Goal: Information Seeking & Learning: Check status

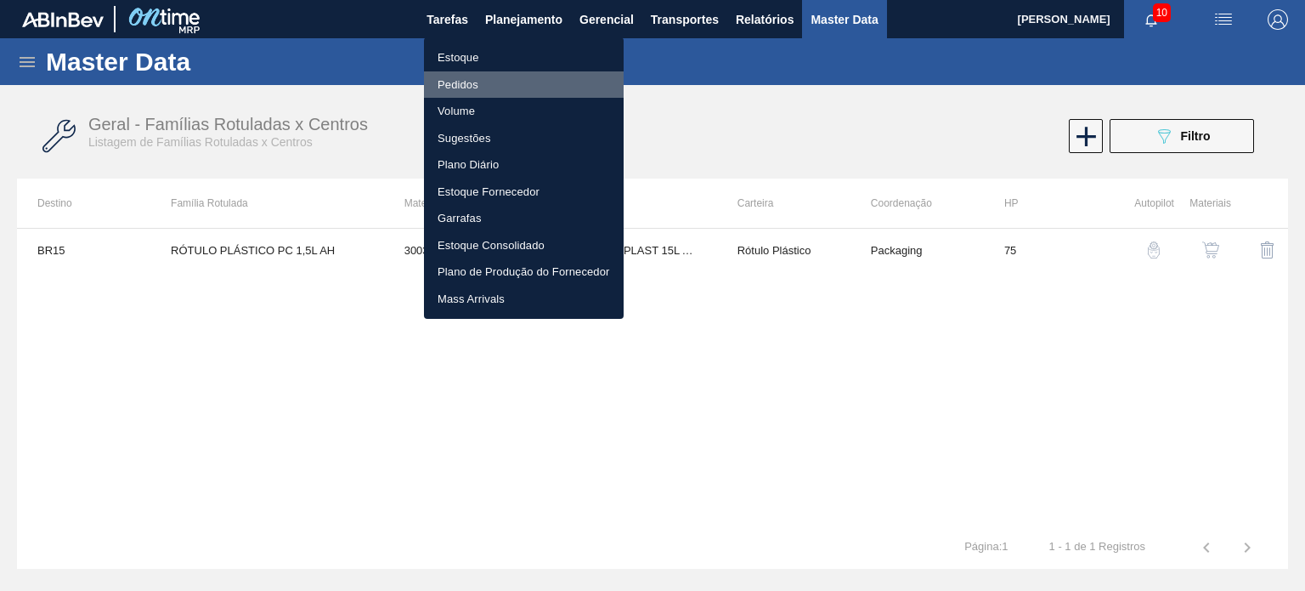
click at [477, 78] on li "Pedidos" at bounding box center [524, 84] width 200 height 27
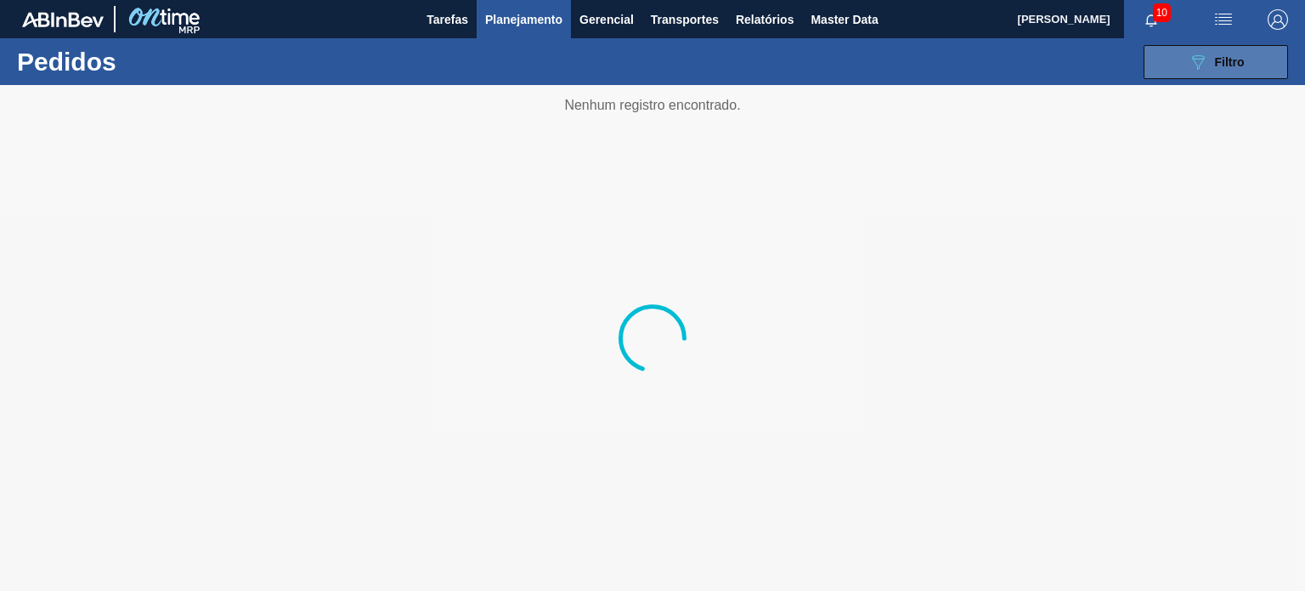
click at [1217, 64] on span "Filtro" at bounding box center [1230, 62] width 30 height 14
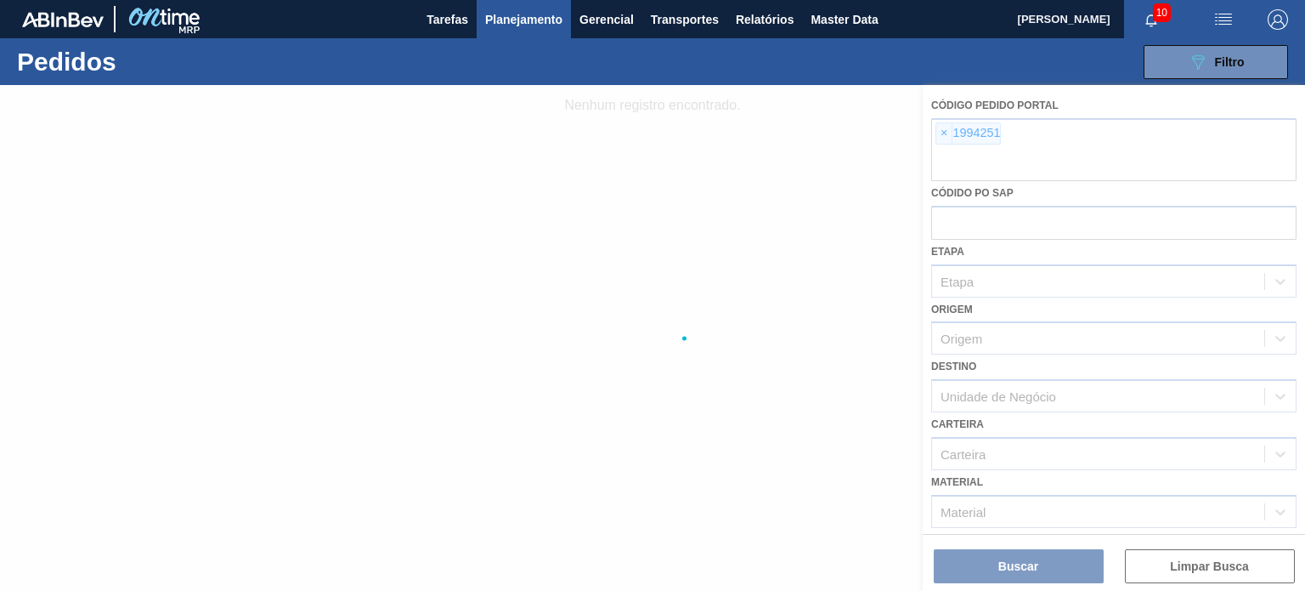
click at [970, 145] on div at bounding box center [652, 338] width 1305 height 506
click at [945, 130] on div at bounding box center [652, 338] width 1305 height 506
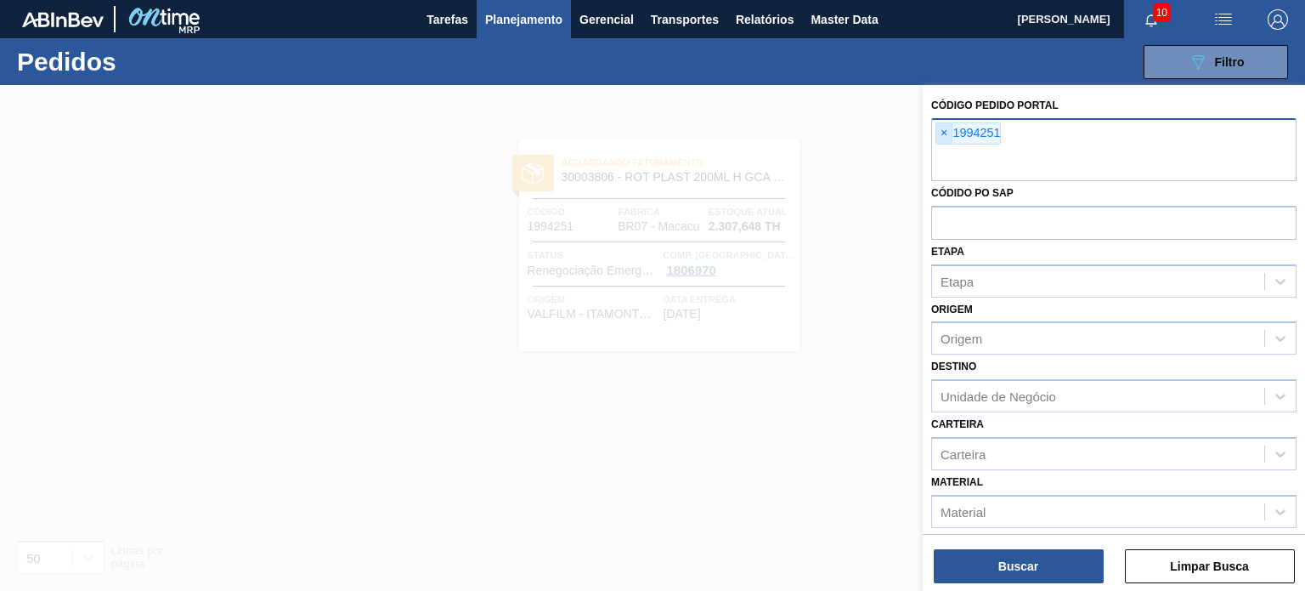
click at [945, 132] on span "×" at bounding box center [944, 133] width 16 height 20
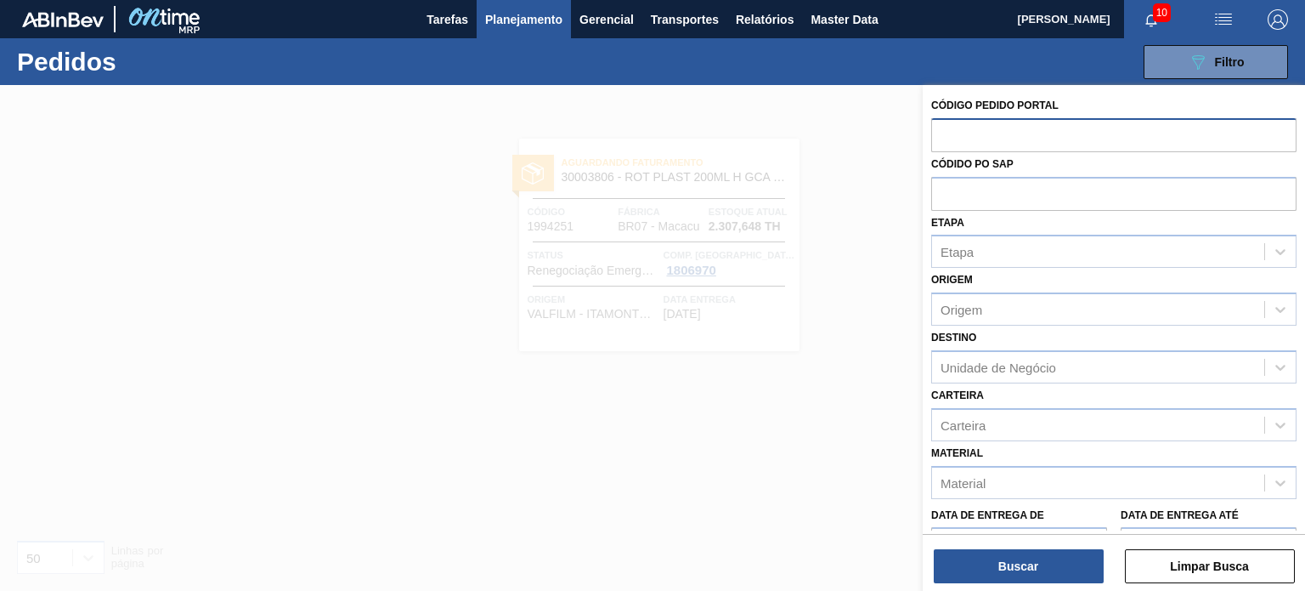
paste input "text"
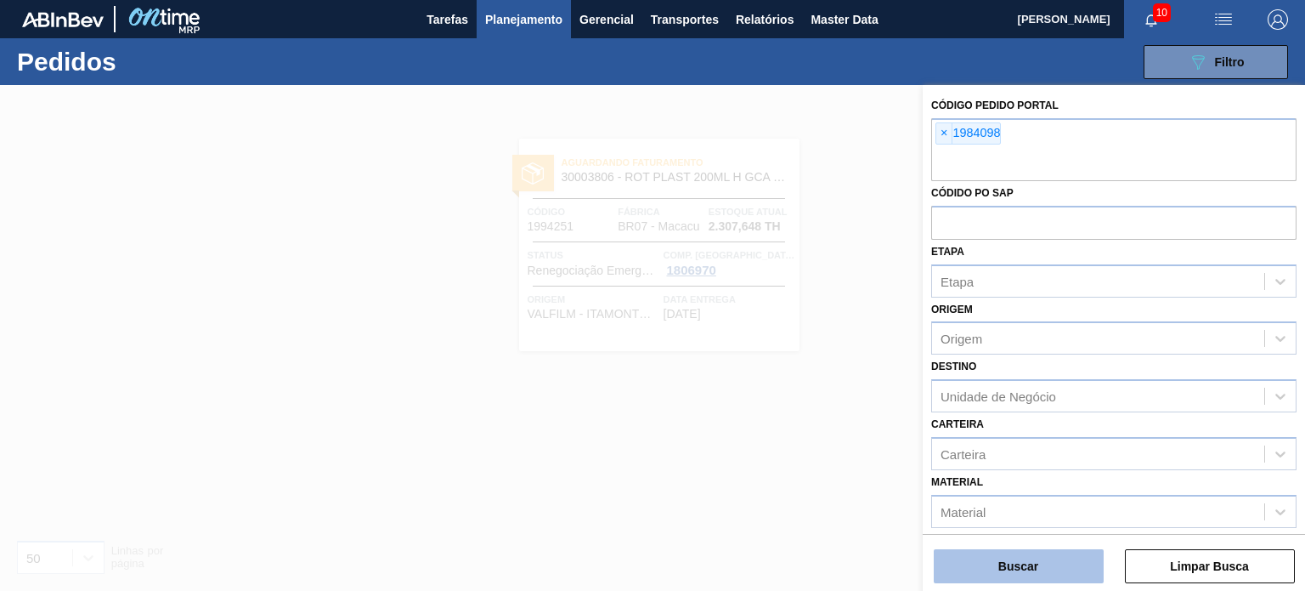
click at [1028, 574] on button "Buscar" at bounding box center [1019, 566] width 170 height 34
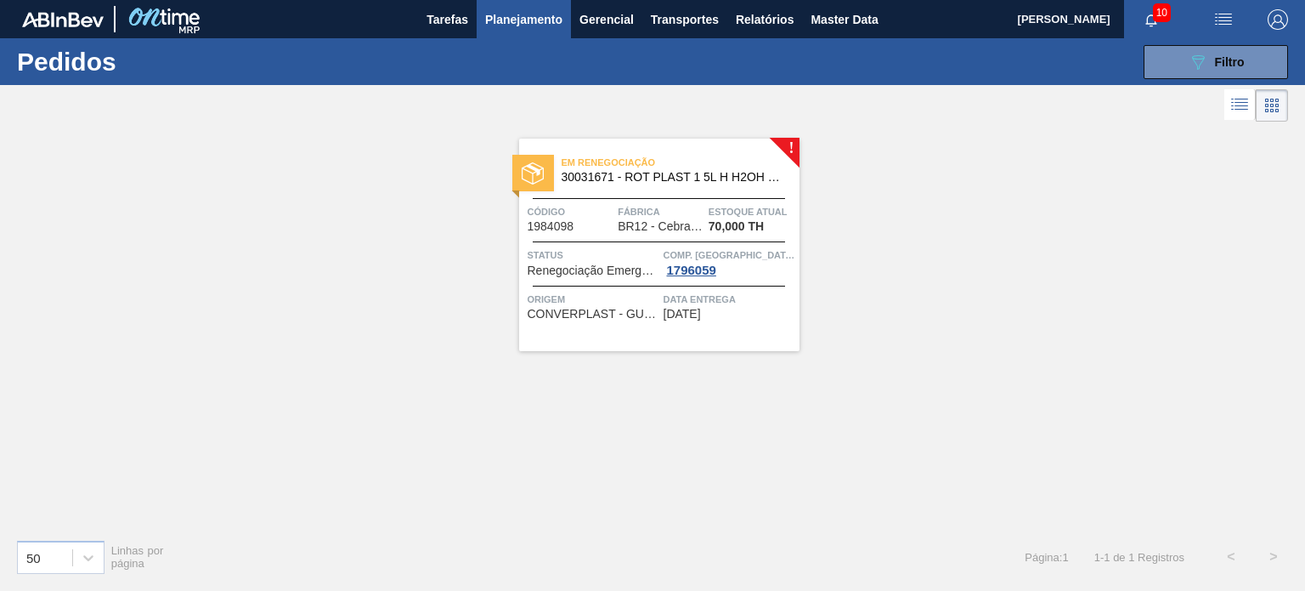
click at [1178, 84] on div "089F7B8B-B2A5-4AFE-B5C0-19BA573D28AC Filtro Código Pedido Portal × 1984098 Códi…" at bounding box center [779, 62] width 1036 height 51
click at [1179, 74] on button "089F7B8B-B2A5-4AFE-B5C0-19BA573D28AC Filtro" at bounding box center [1216, 62] width 144 height 34
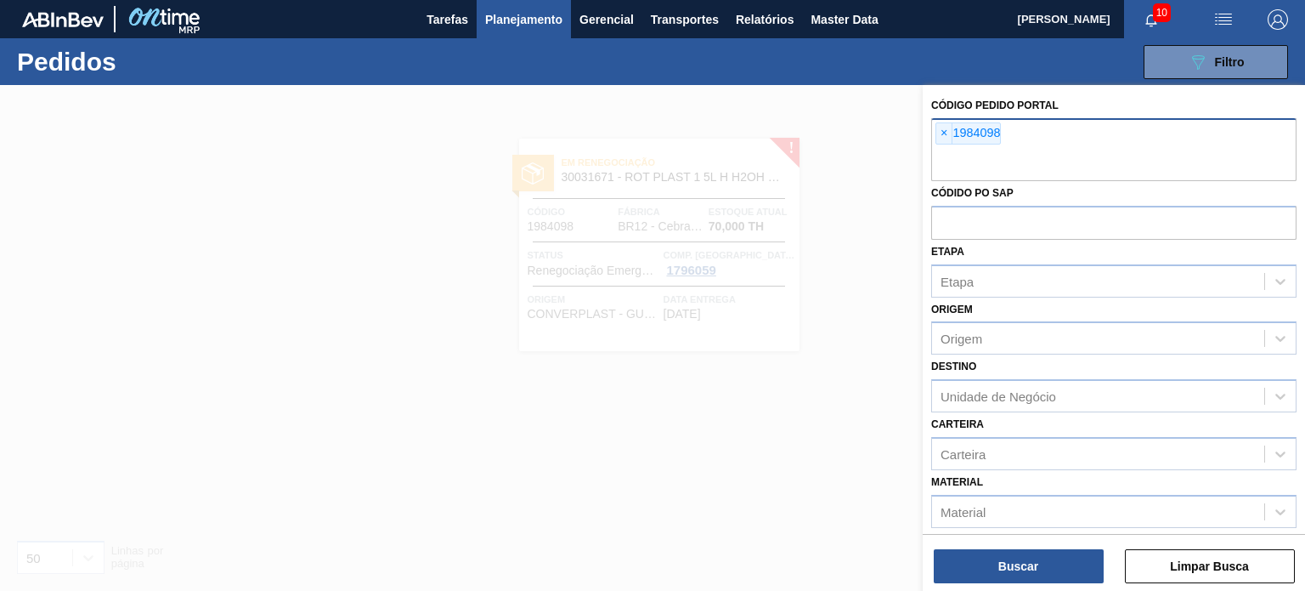
click at [948, 129] on span "×" at bounding box center [944, 133] width 16 height 20
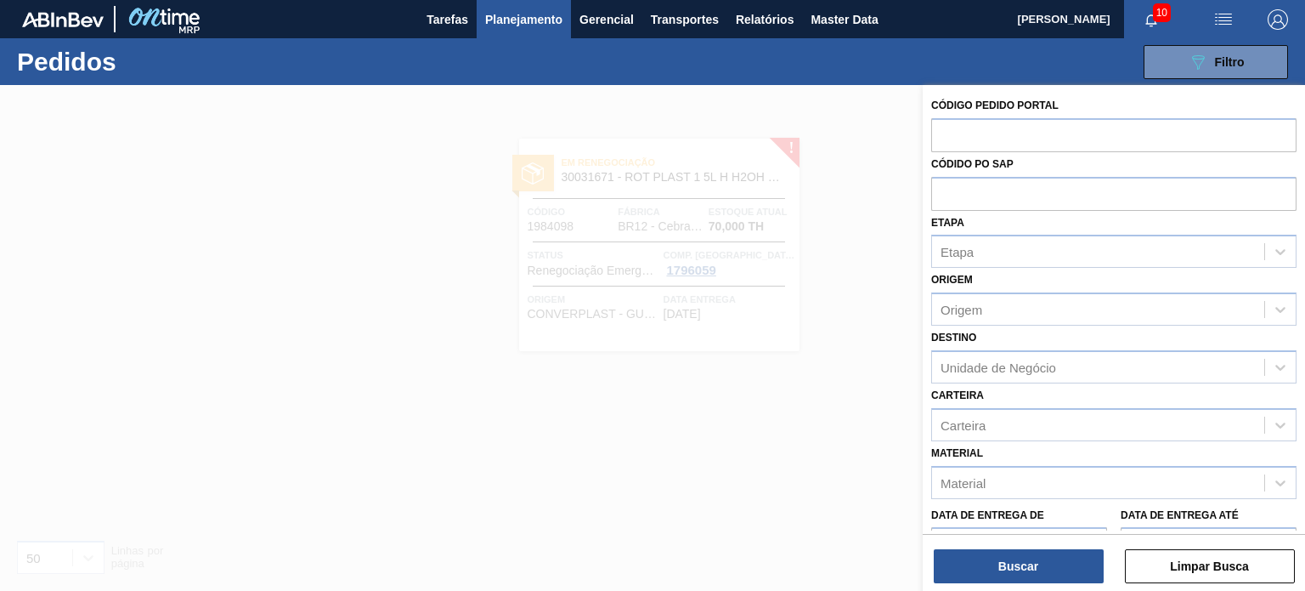
paste input "1990726"
type input "1990726"
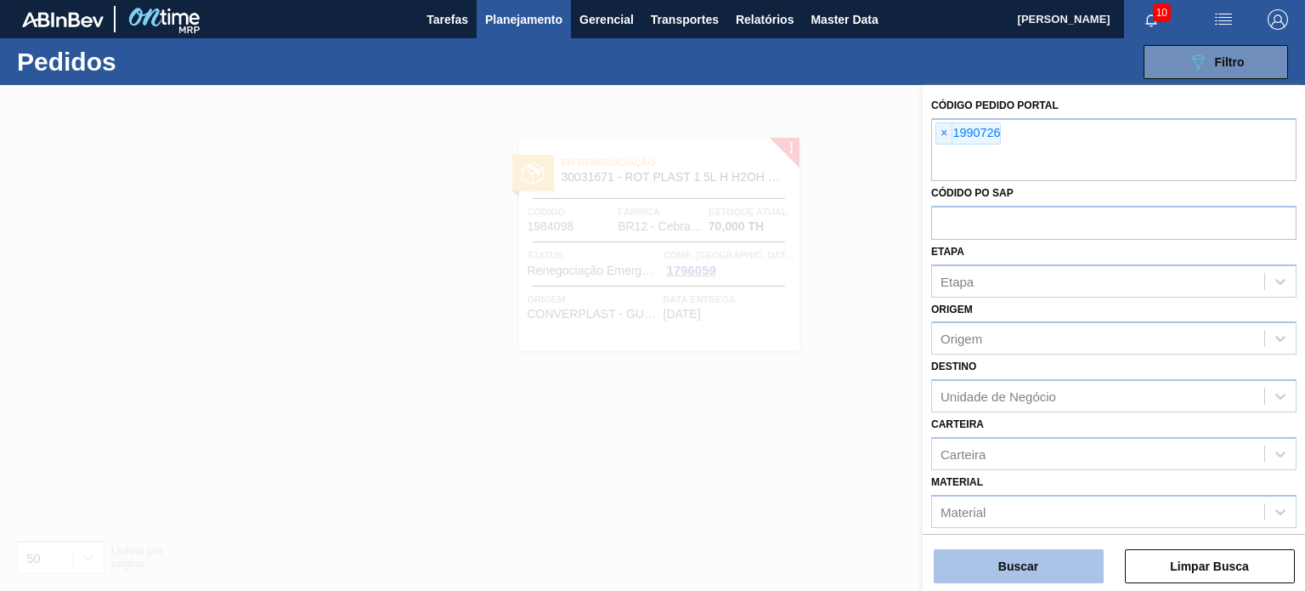
click at [1014, 551] on button "Buscar" at bounding box center [1019, 566] width 170 height 34
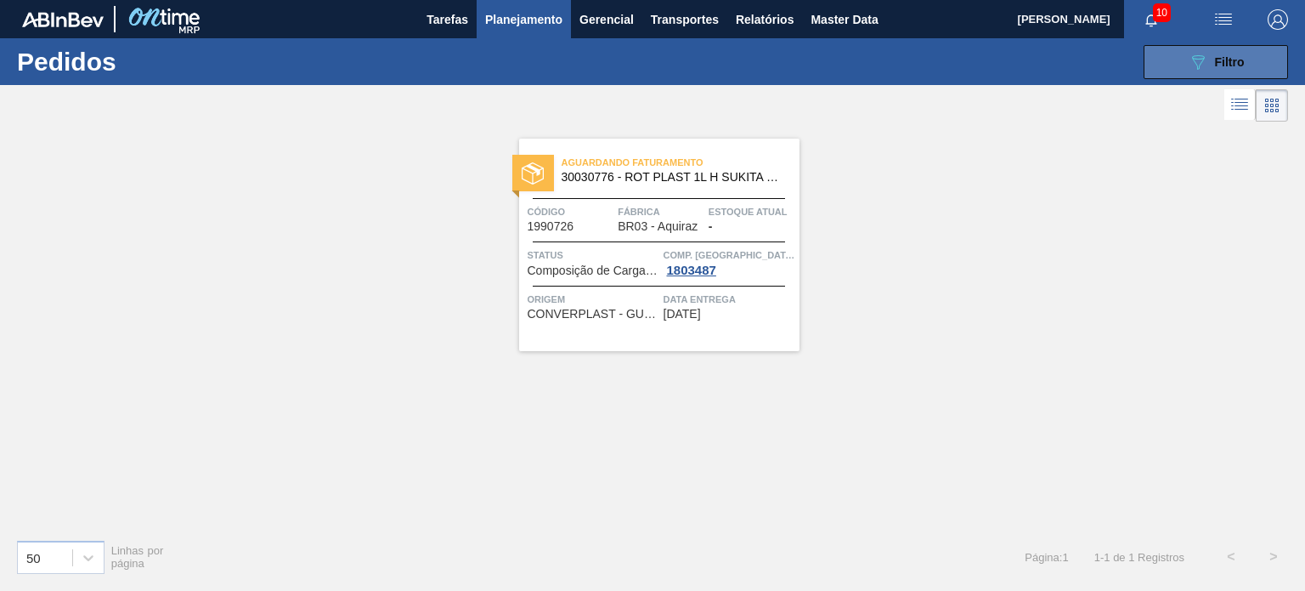
click at [1151, 67] on button "089F7B8B-B2A5-4AFE-B5C0-19BA573D28AC Filtro" at bounding box center [1216, 62] width 144 height 34
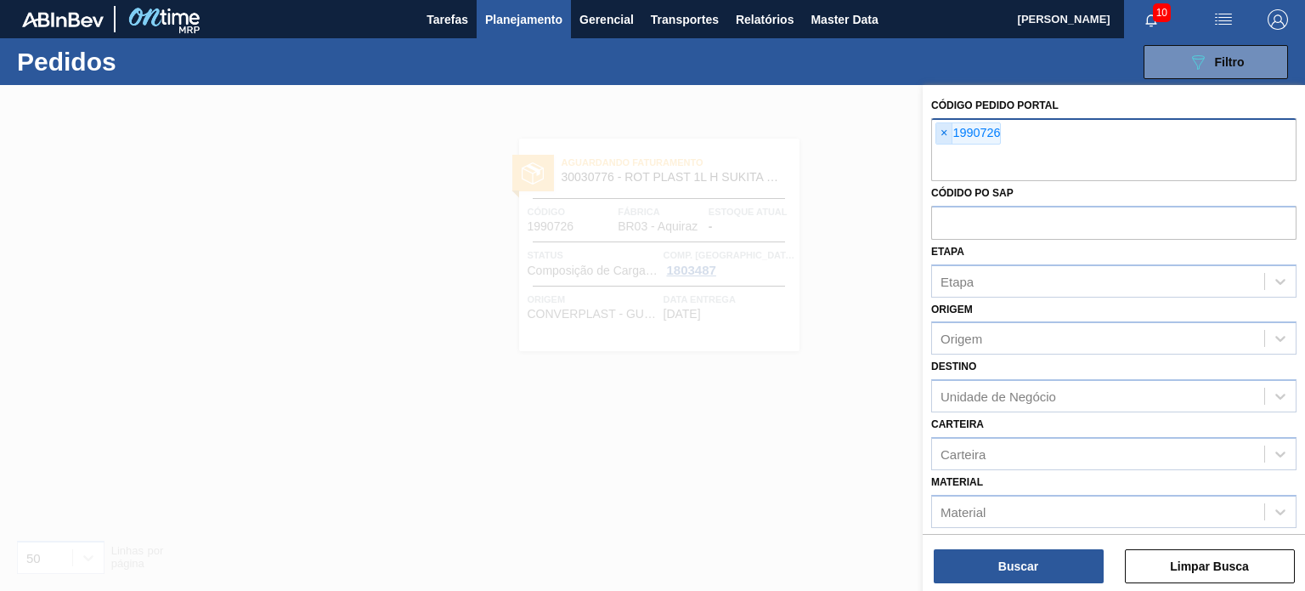
click at [947, 135] on span "×" at bounding box center [944, 133] width 16 height 20
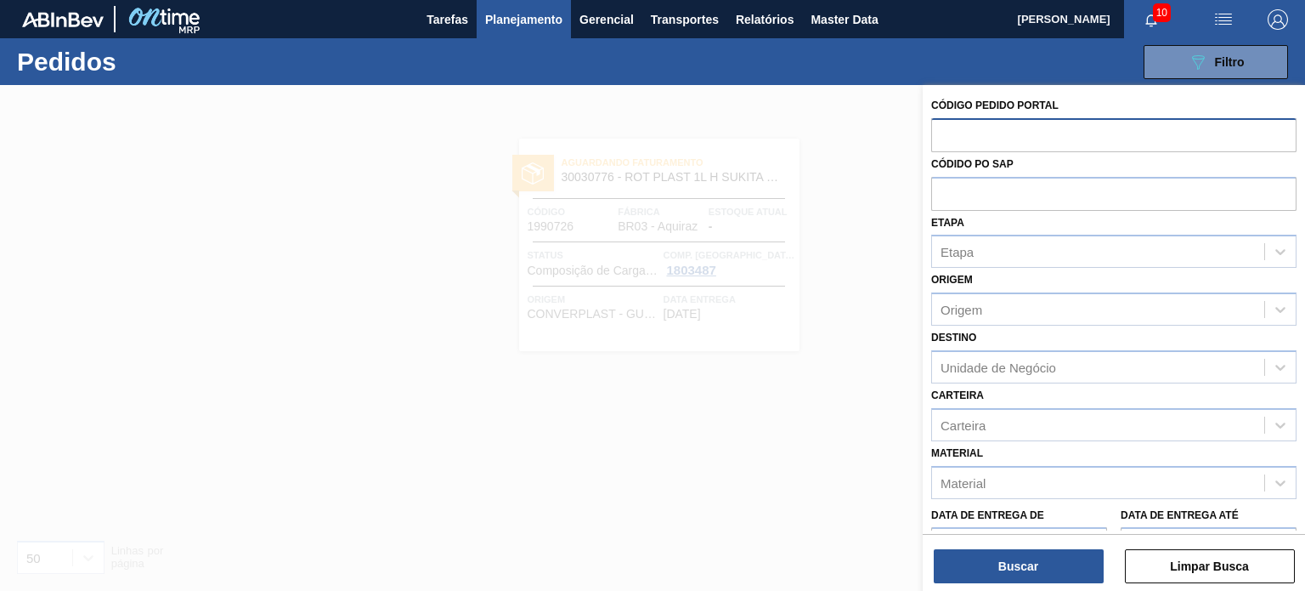
paste input "1994663"
type input "1994663"
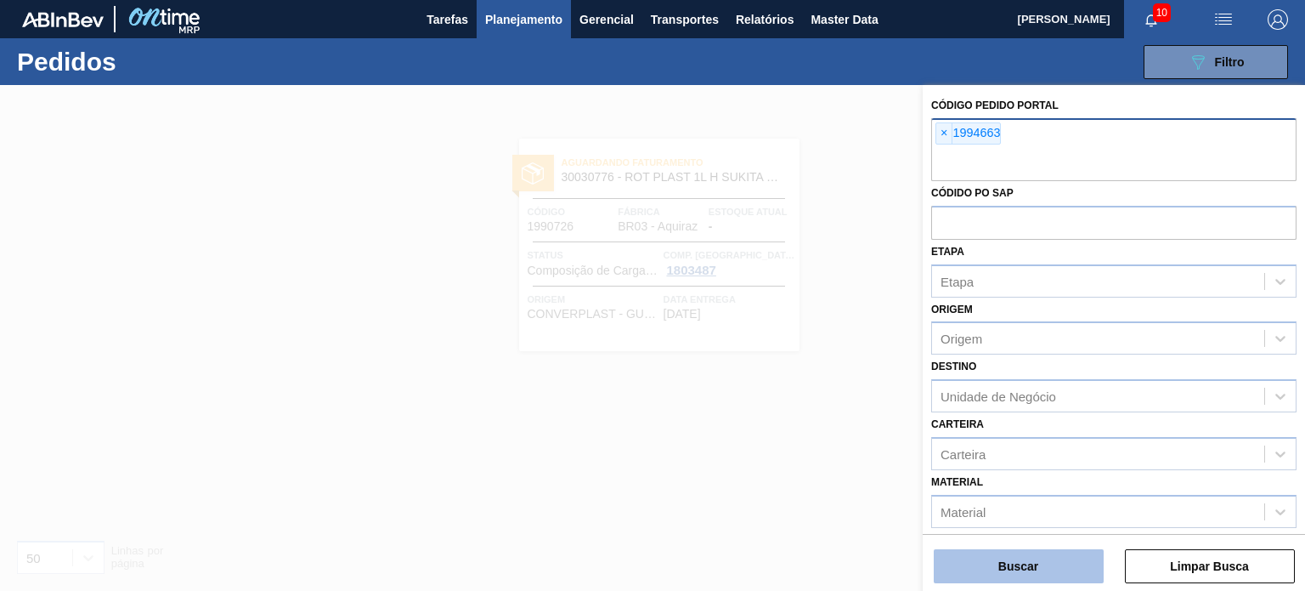
click at [1021, 570] on button "Buscar" at bounding box center [1019, 566] width 170 height 34
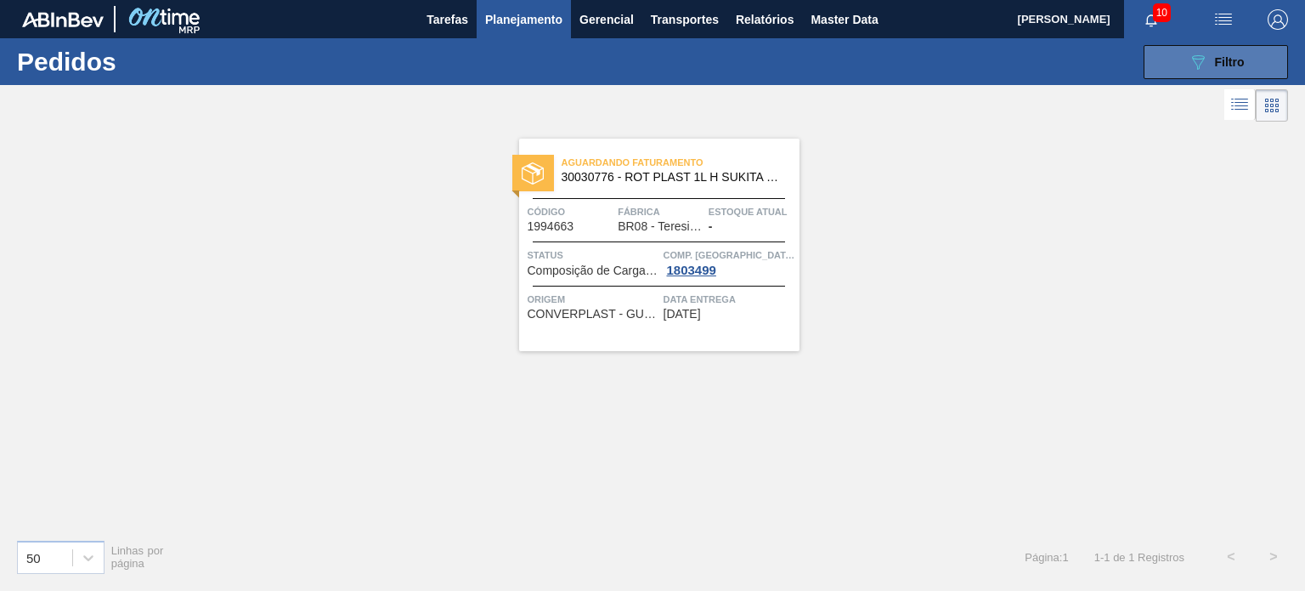
click at [1163, 60] on button "089F7B8B-B2A5-4AFE-B5C0-19BA573D28AC Filtro" at bounding box center [1216, 62] width 144 height 34
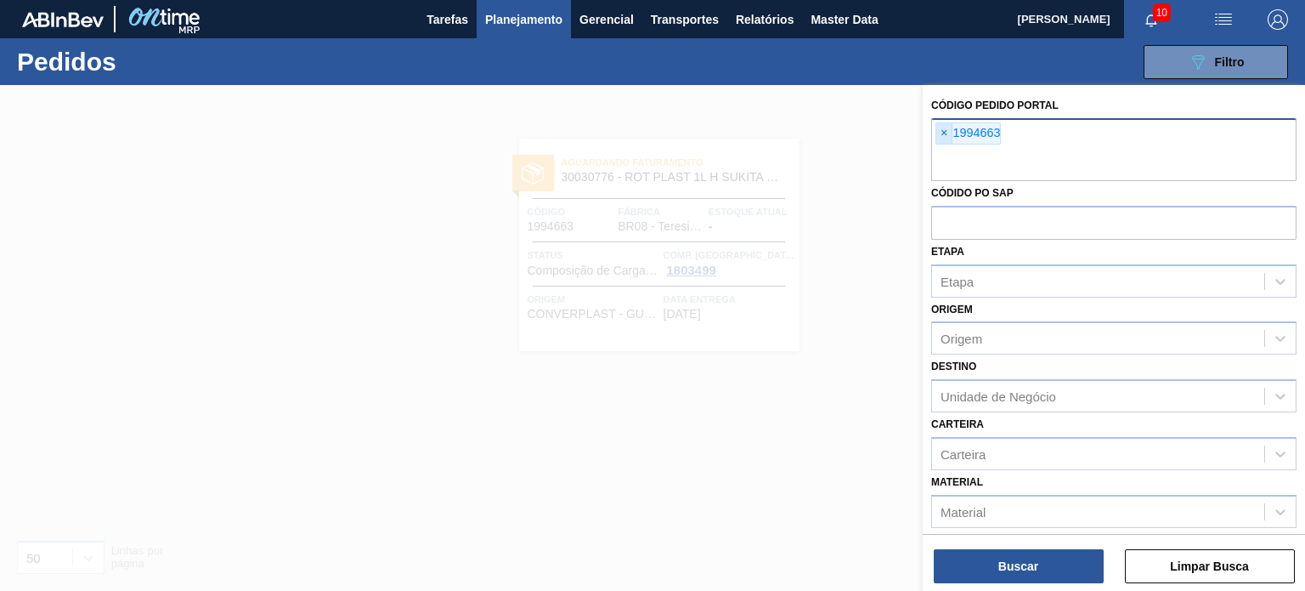
click at [939, 132] on span "×" at bounding box center [944, 133] width 16 height 20
paste input "2007578"
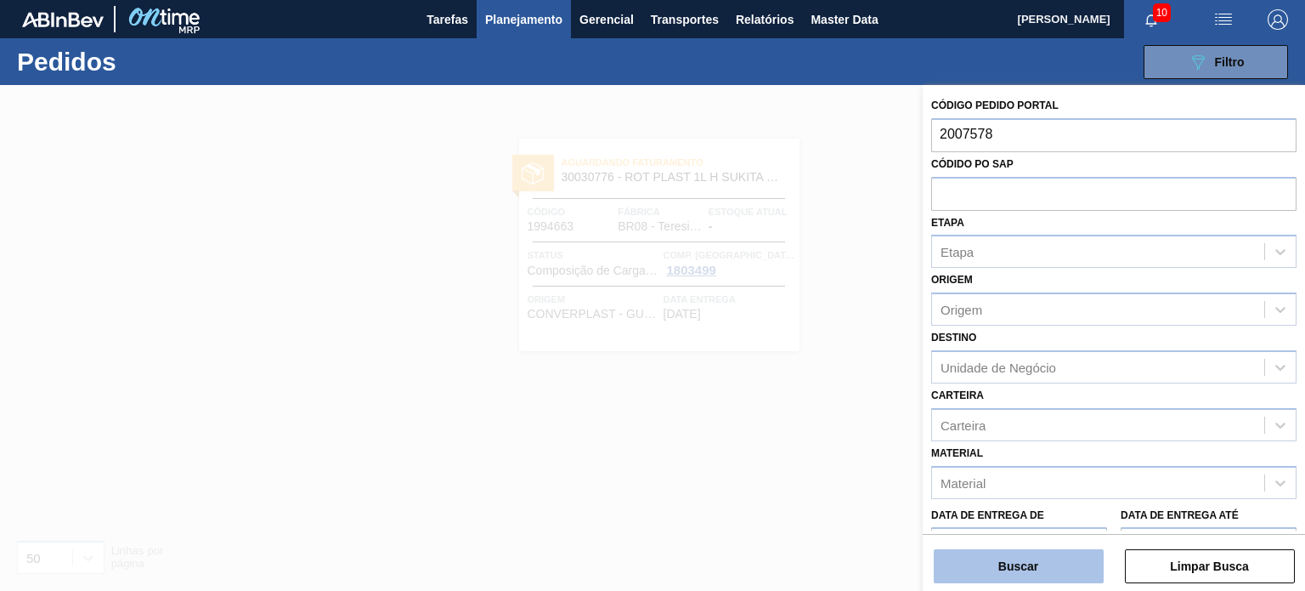
type input "2007578"
click at [1047, 573] on button "Buscar" at bounding box center [1019, 566] width 170 height 34
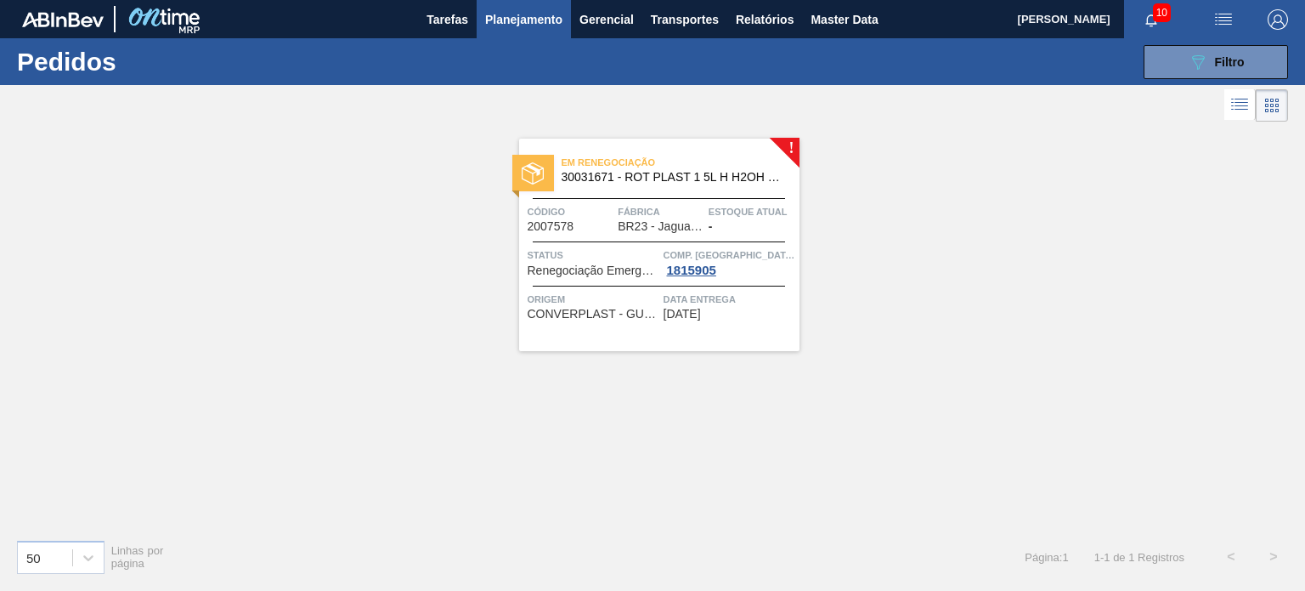
click at [499, 18] on span "Planejamento" at bounding box center [523, 19] width 77 height 20
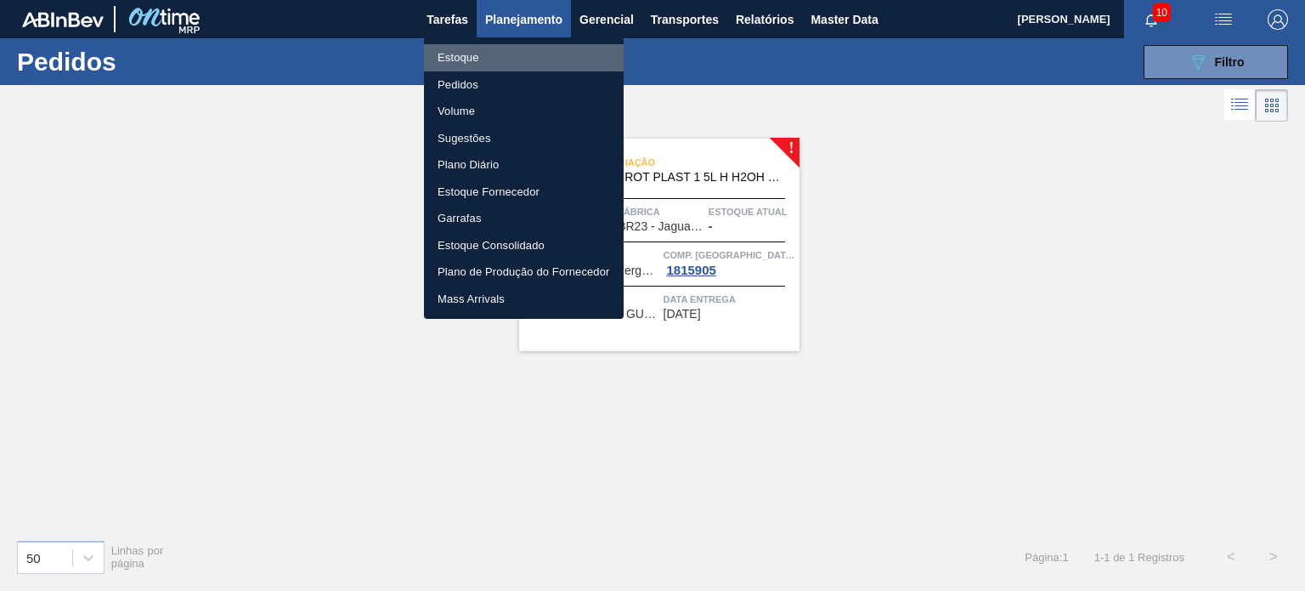
click at [492, 44] on li "Estoque" at bounding box center [524, 57] width 200 height 27
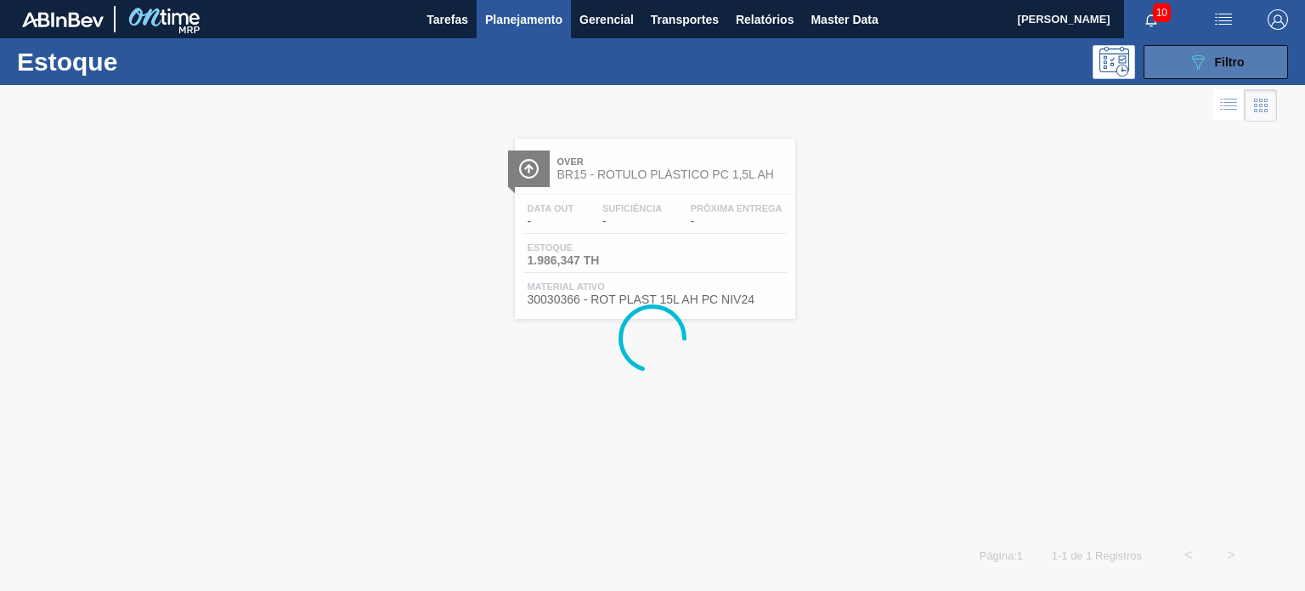
drag, startPoint x: 1281, startPoint y: 70, endPoint x: 1262, endPoint y: 77, distance: 21.0
click at [1280, 71] on button "089F7B8B-B2A5-4AFE-B5C0-19BA573D28AC Filtro" at bounding box center [1216, 62] width 144 height 34
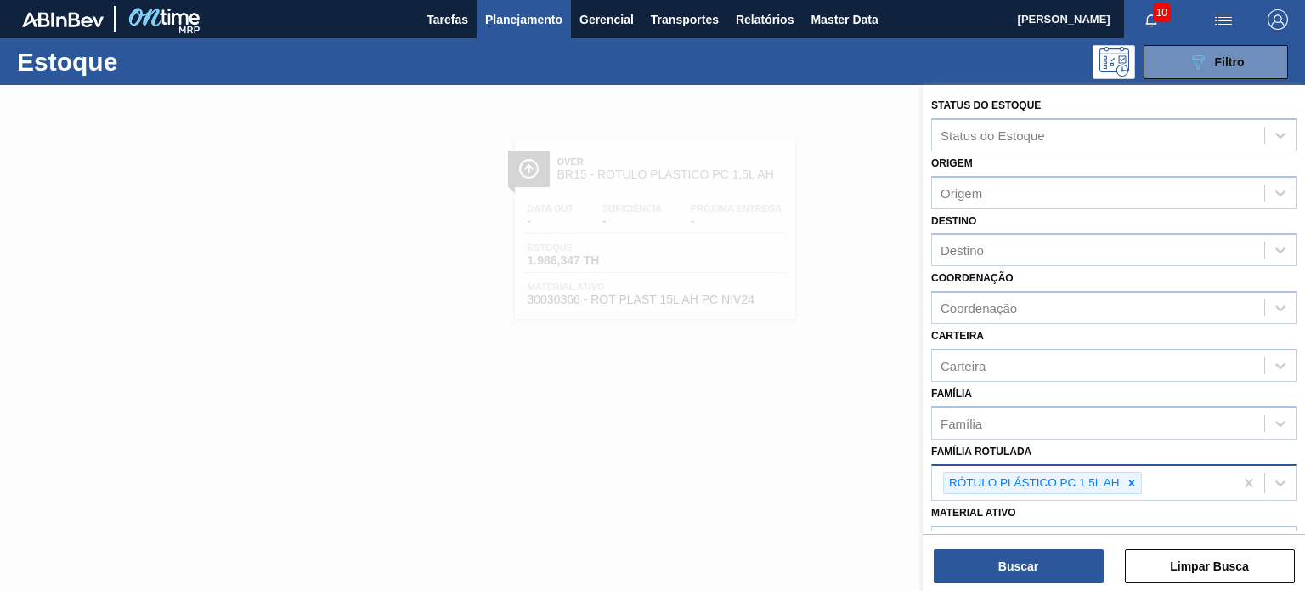
click at [1122, 476] on div at bounding box center [1131, 482] width 19 height 21
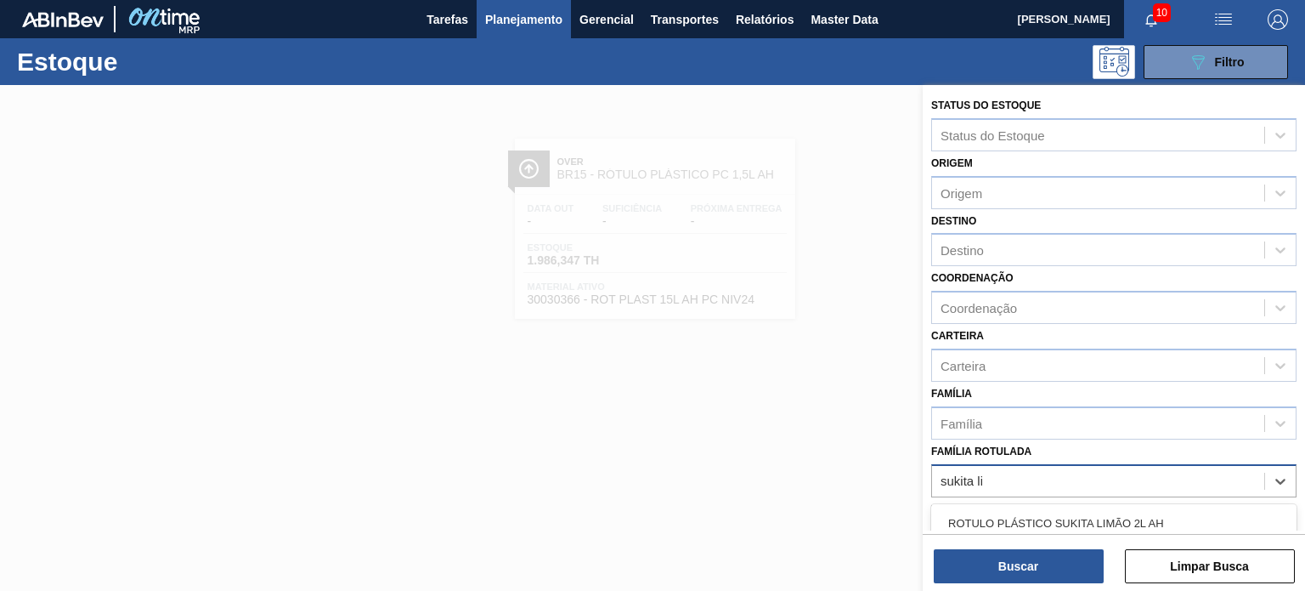
type Rotulada "sukita lim"
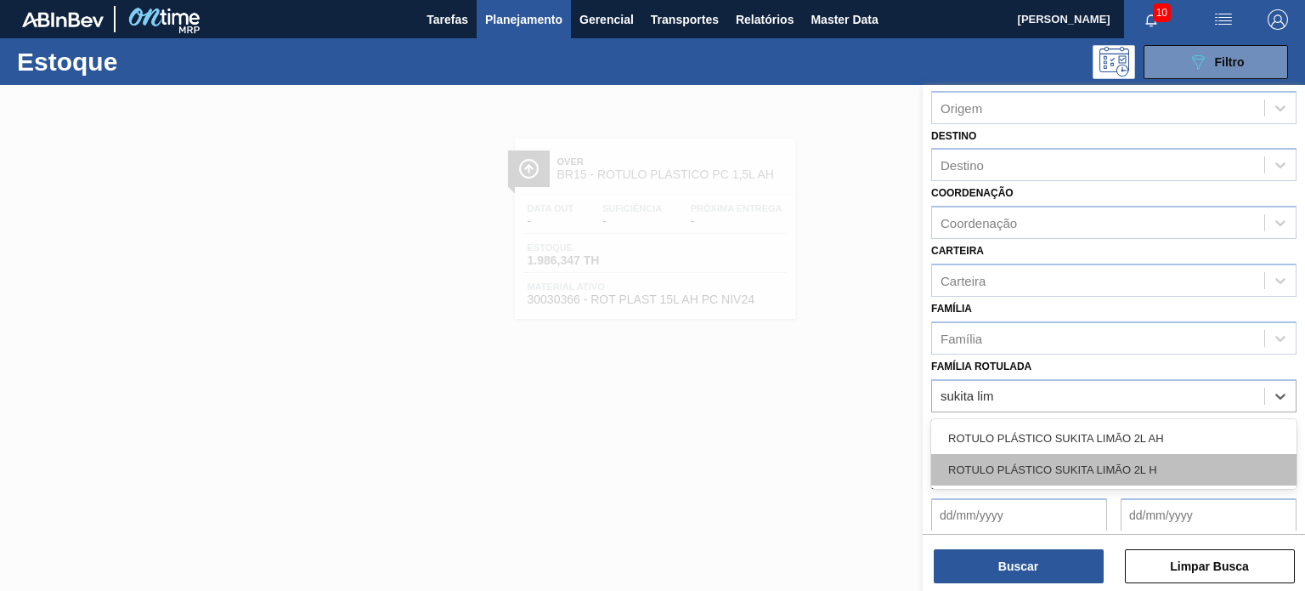
click at [1132, 468] on div "ROTULO PLÁSTICO SUKITA LIMÃO 2L H" at bounding box center [1113, 469] width 365 height 31
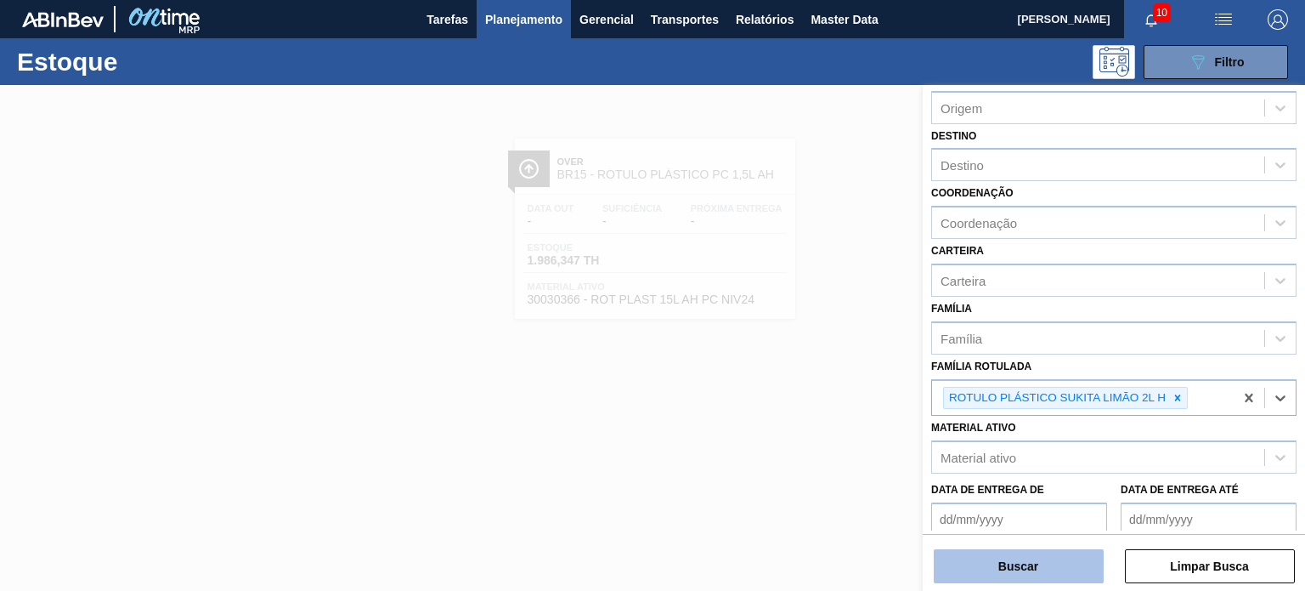
click at [1040, 564] on button "Buscar" at bounding box center [1019, 566] width 170 height 34
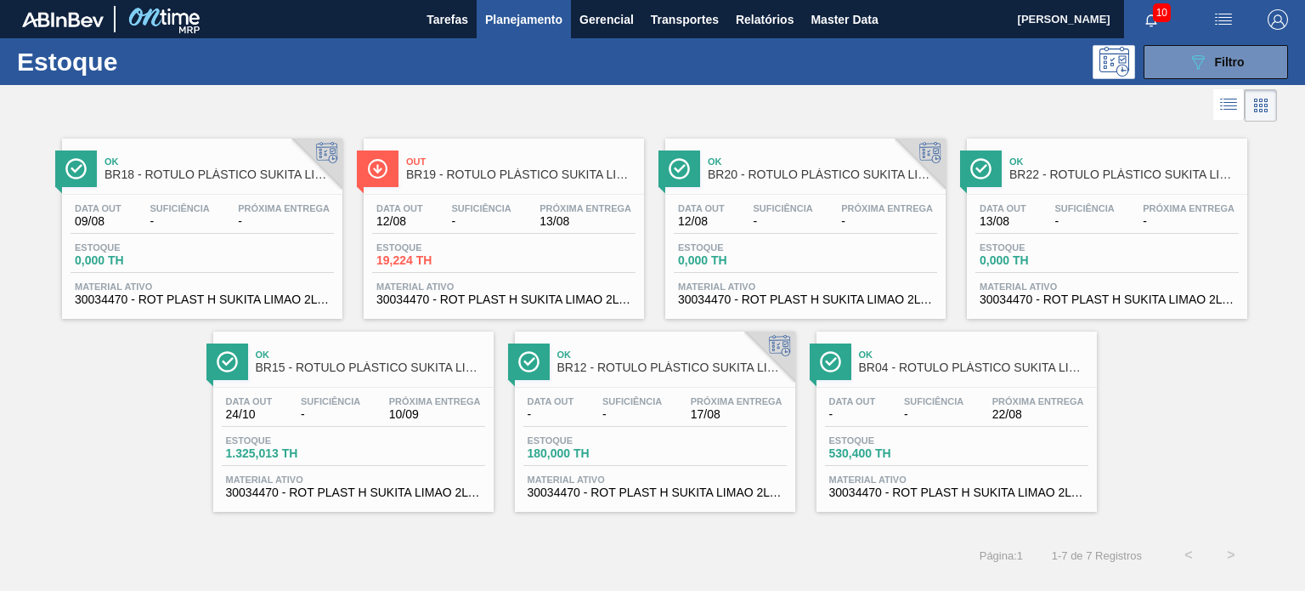
drag, startPoint x: 457, startPoint y: 221, endPoint x: 599, endPoint y: 561, distance: 368.3
click at [608, 563] on div "Página : 1 1 - 7 de 7 Registros < >" at bounding box center [626, 555] width 1252 height 42
click at [1164, 77] on button "089F7B8B-B2A5-4AFE-B5C0-19BA573D28AC Filtro" at bounding box center [1216, 62] width 144 height 34
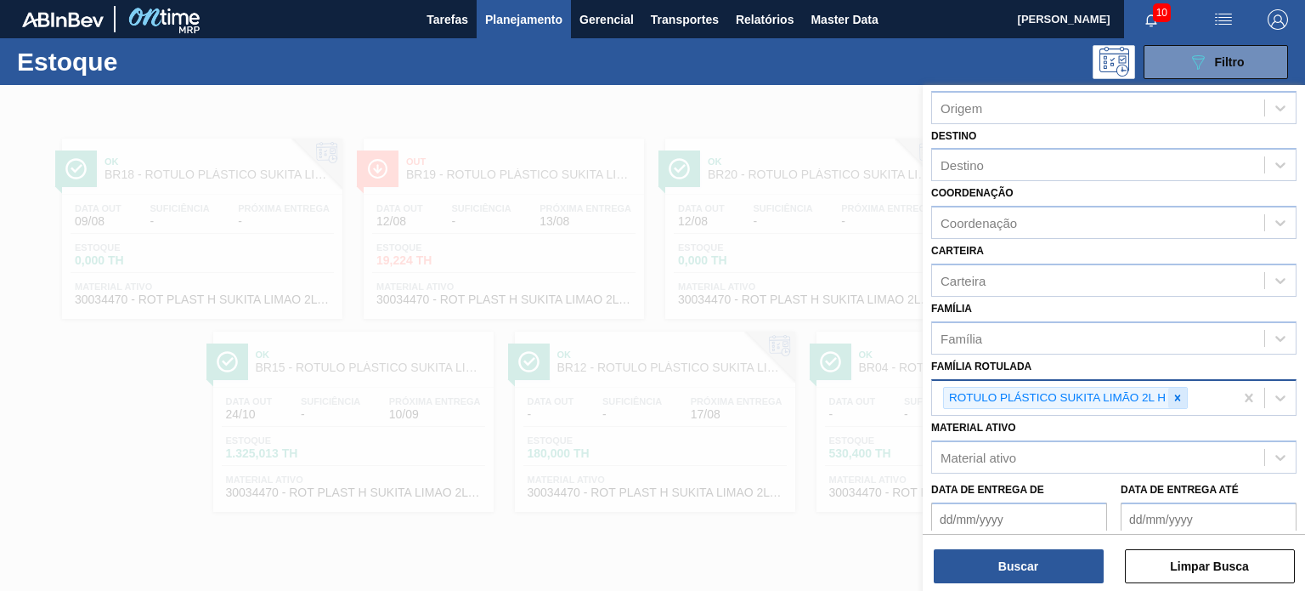
click at [1176, 392] on icon at bounding box center [1178, 398] width 12 height 12
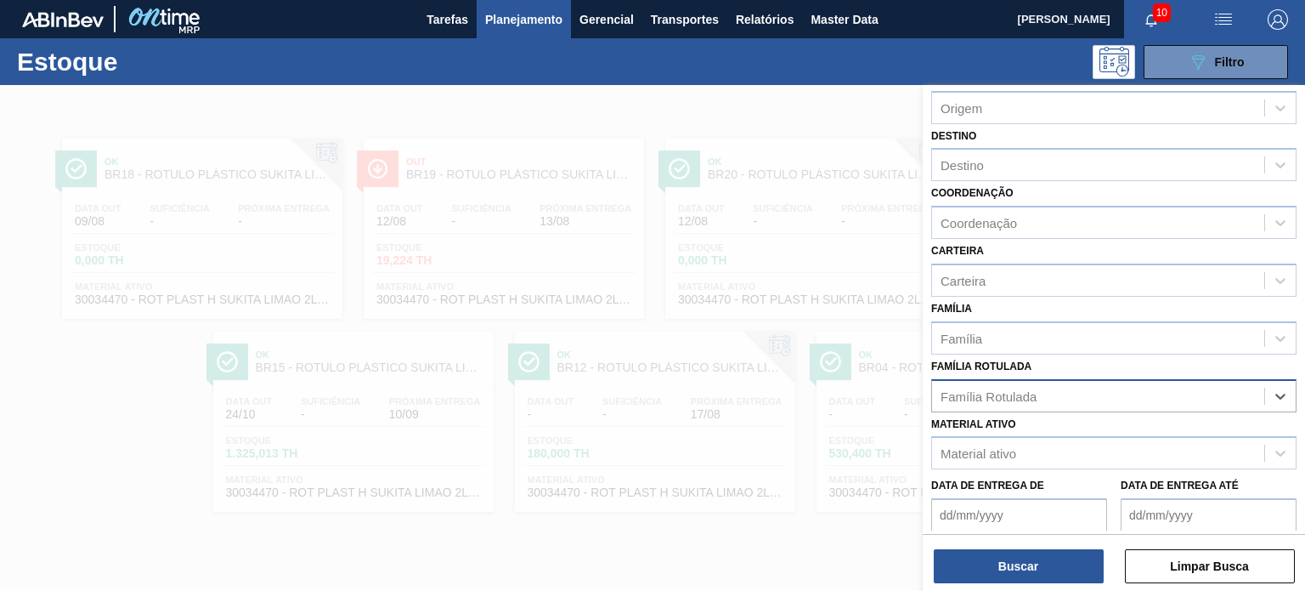
paste Rotulada "RÓTULO PLÁSTICO 200ML PC H"
type Rotulada "RÓTULO PLÁSTICO 200ML PC H"
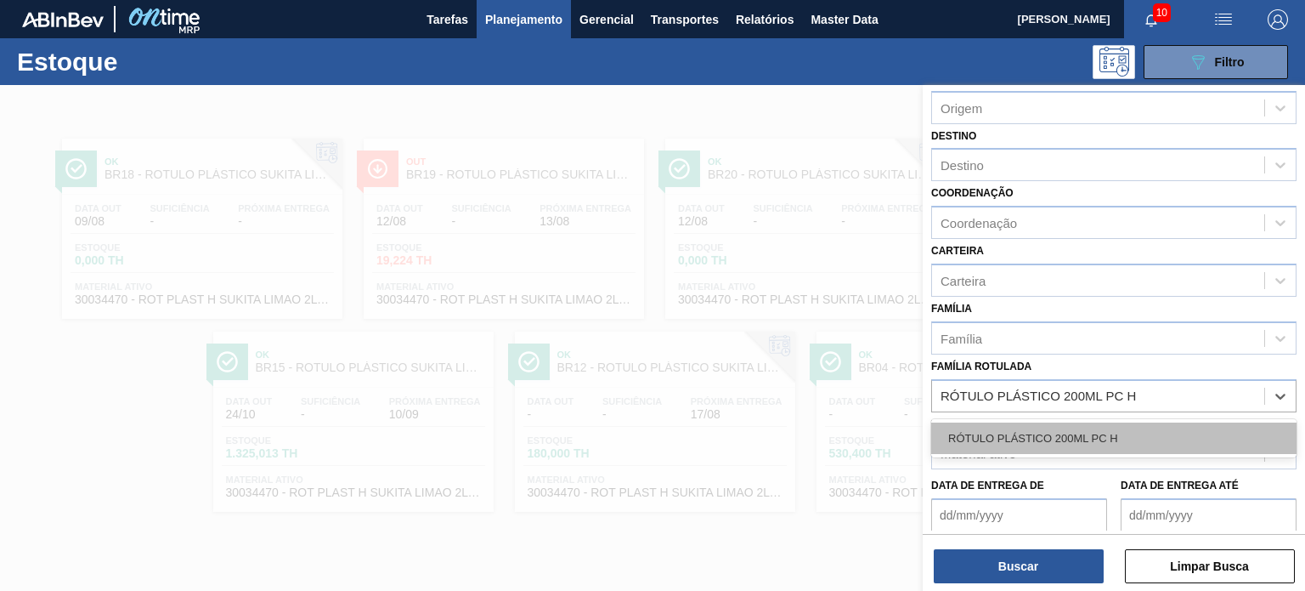
click at [1068, 422] on div "RÓTULO PLÁSTICO 200ML PC H" at bounding box center [1113, 437] width 365 height 31
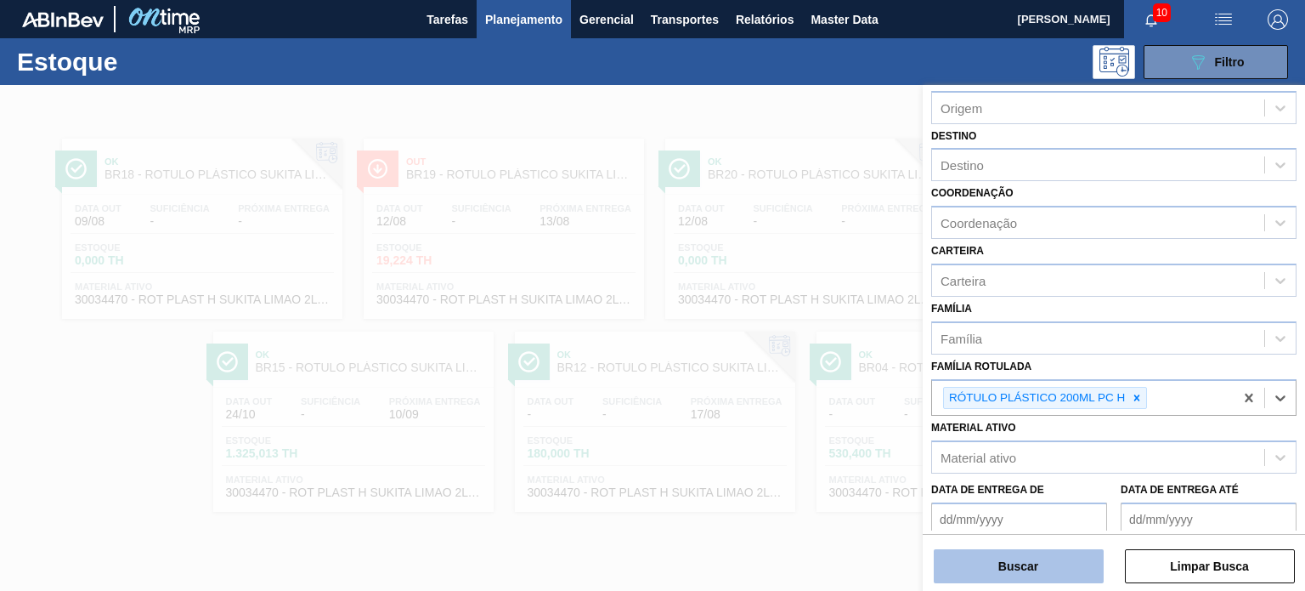
click at [1018, 579] on button "Buscar" at bounding box center [1019, 566] width 170 height 34
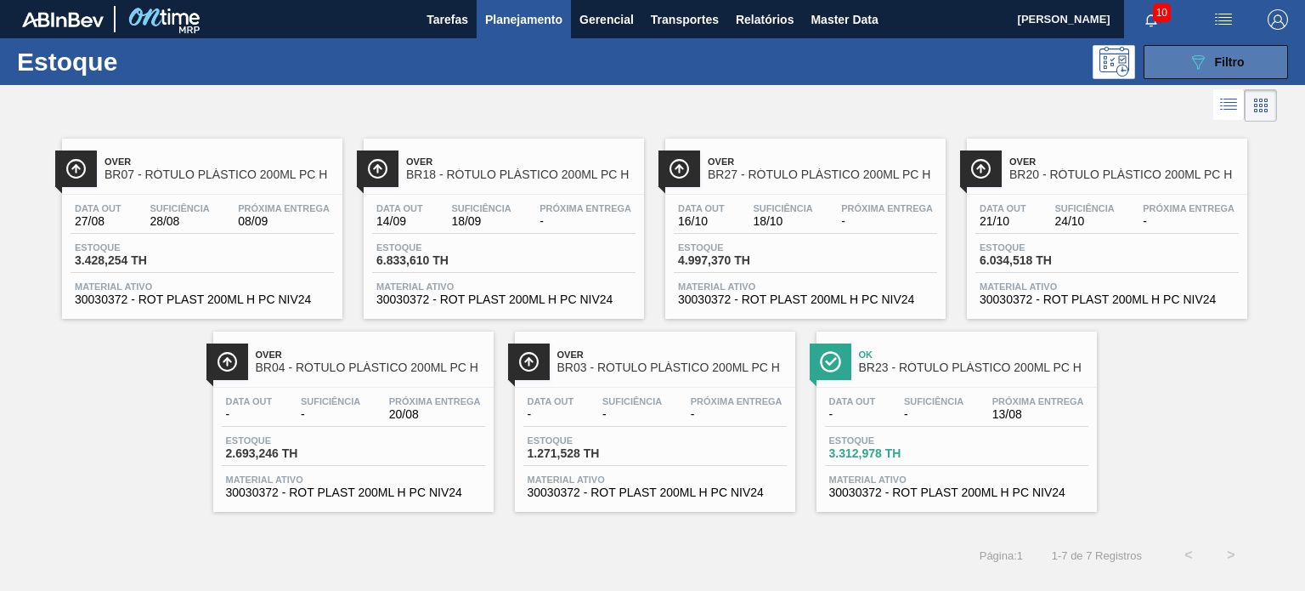
click at [1193, 68] on icon "089F7B8B-B2A5-4AFE-B5C0-19BA573D28AC" at bounding box center [1198, 62] width 20 height 20
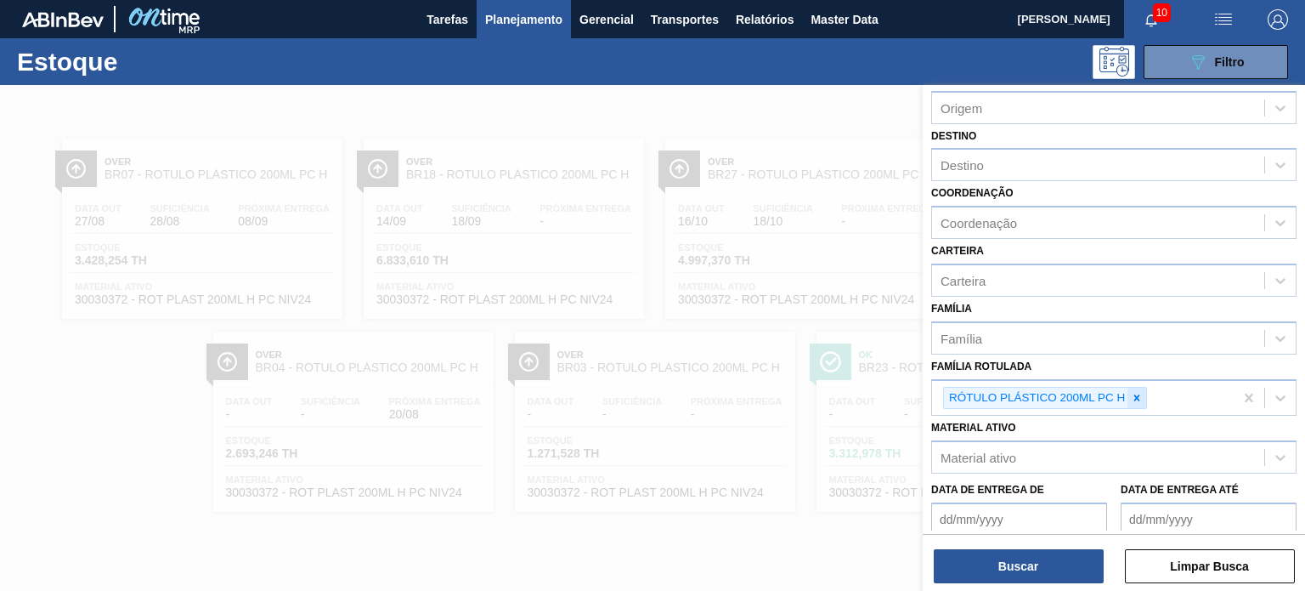
click at [1131, 394] on icon at bounding box center [1137, 398] width 12 height 12
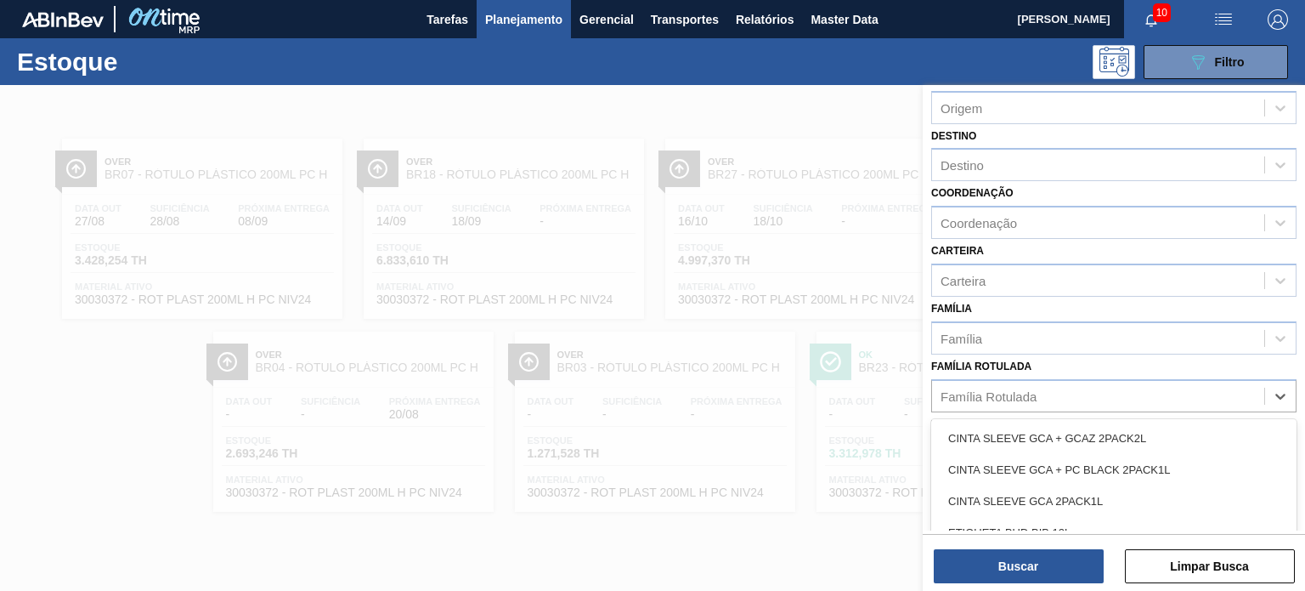
click at [1020, 393] on div "Família Rotulada" at bounding box center [989, 395] width 96 height 14
type Rotulada "SUKITA LI"
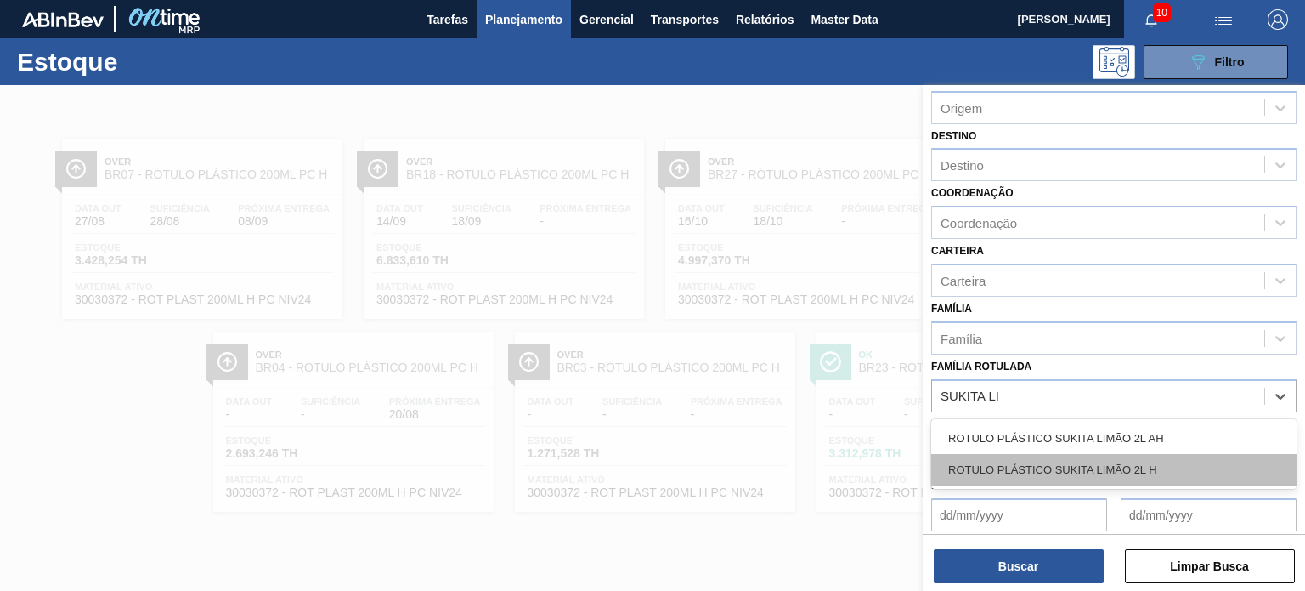
click at [1047, 465] on div "ROTULO PLÁSTICO SUKITA LIMÃO 2L H" at bounding box center [1113, 469] width 365 height 31
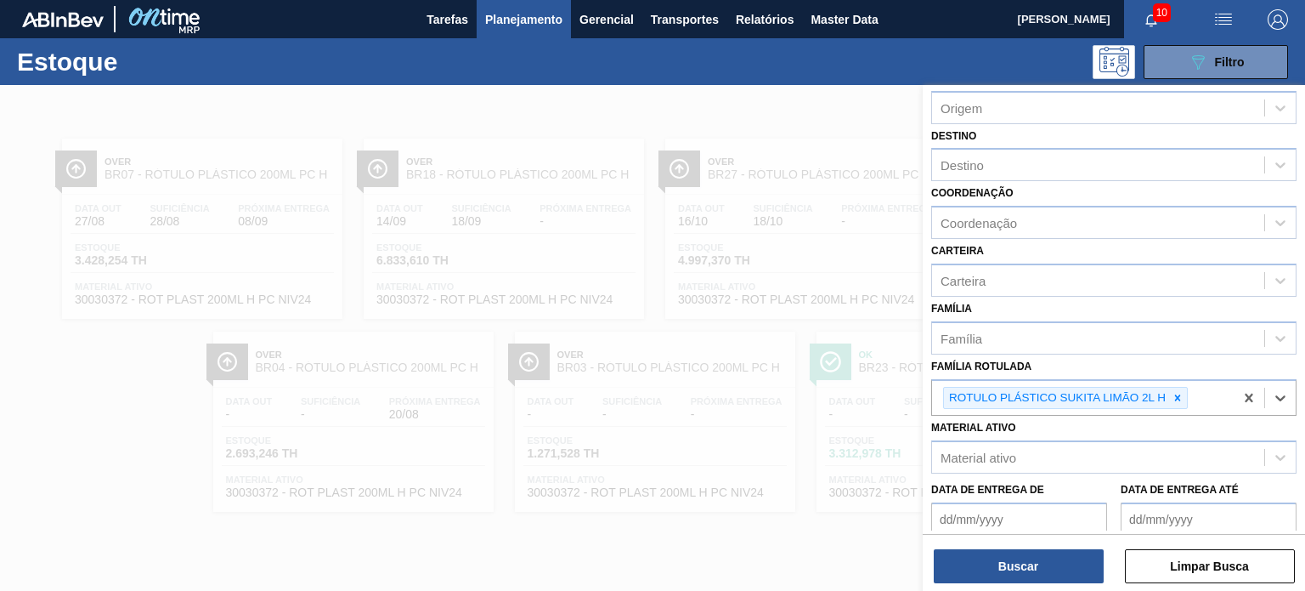
click at [1043, 540] on div "Buscar Limpar Busca" at bounding box center [1114, 558] width 382 height 48
click at [1038, 566] on button "Buscar" at bounding box center [1019, 566] width 170 height 34
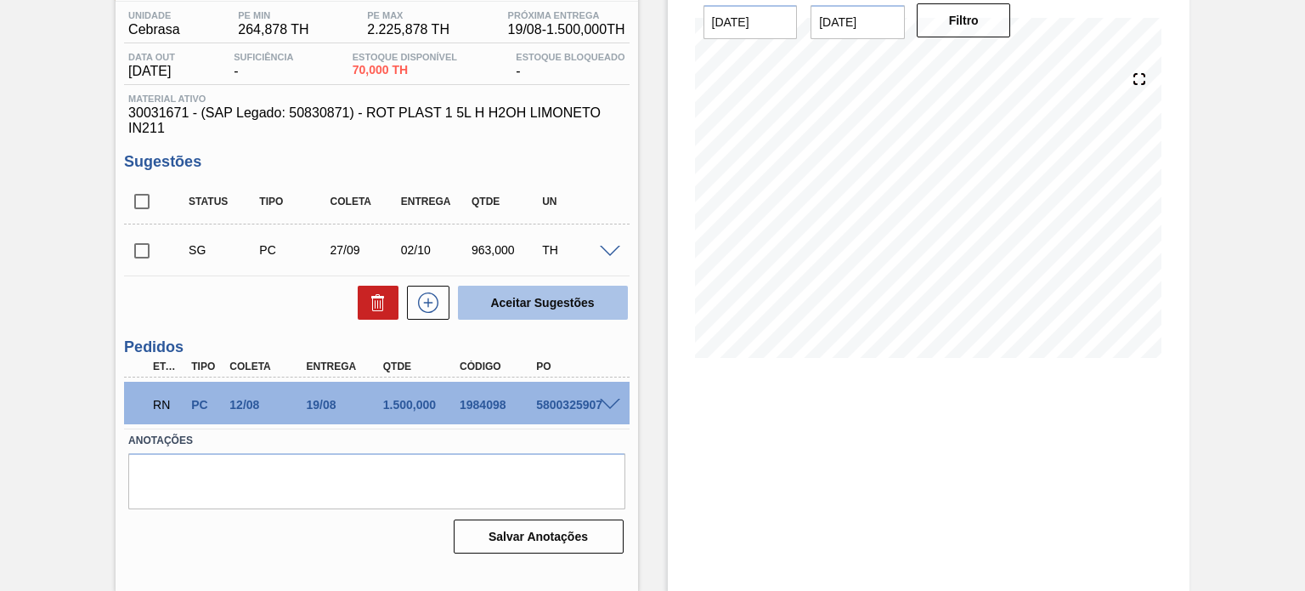
scroll to position [139, 0]
click at [602, 408] on span at bounding box center [610, 404] width 20 height 13
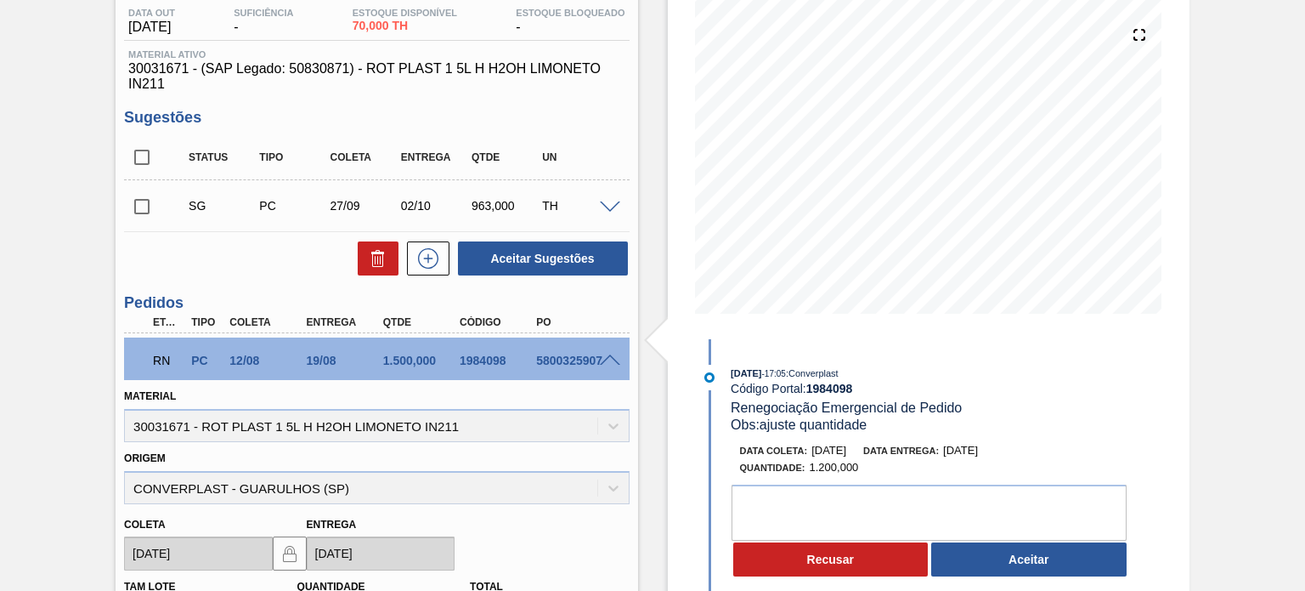
scroll to position [224, 0]
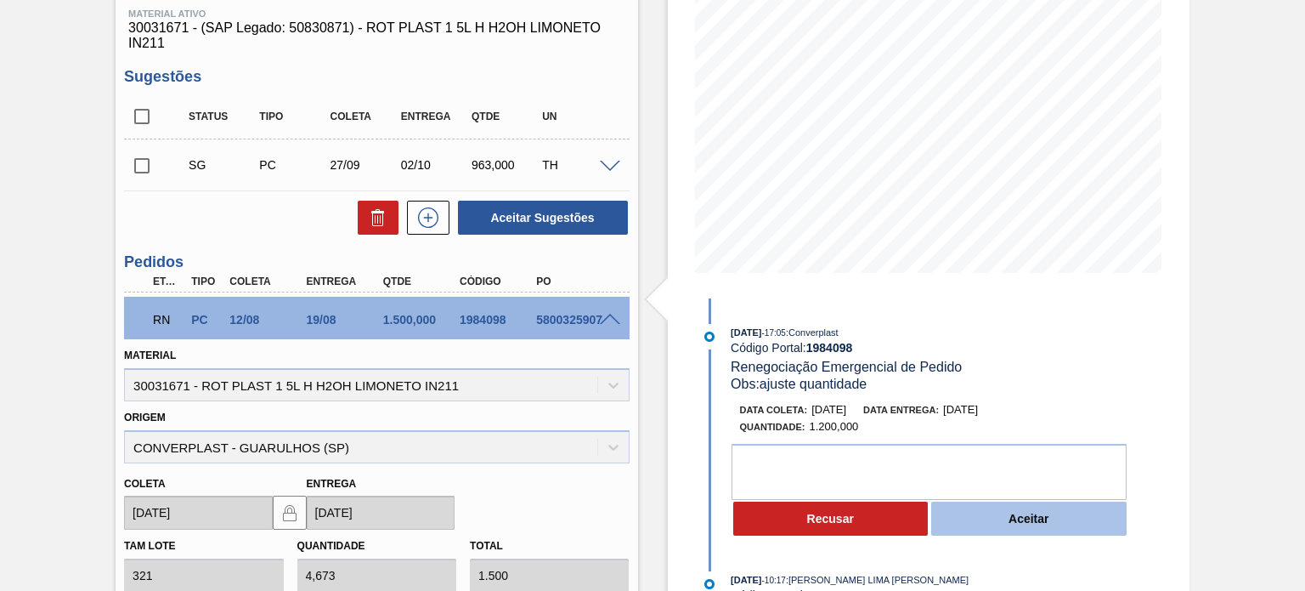
click at [980, 508] on button "Aceitar" at bounding box center [1028, 518] width 195 height 34
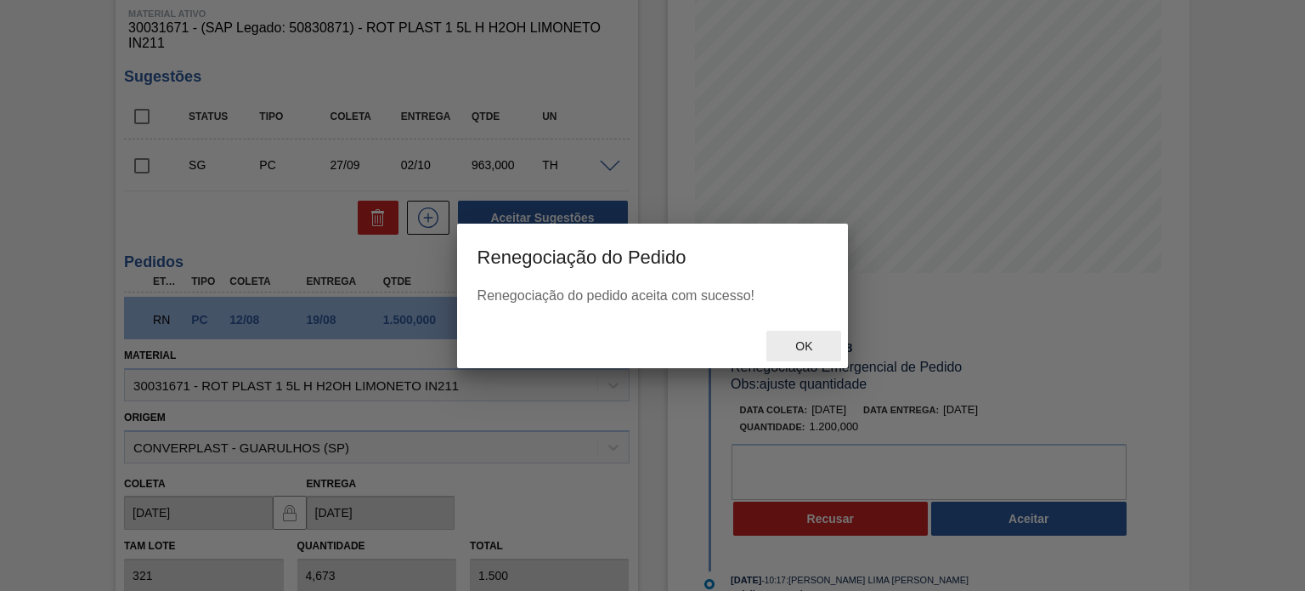
click at [803, 342] on span "Ok" at bounding box center [804, 346] width 44 height 14
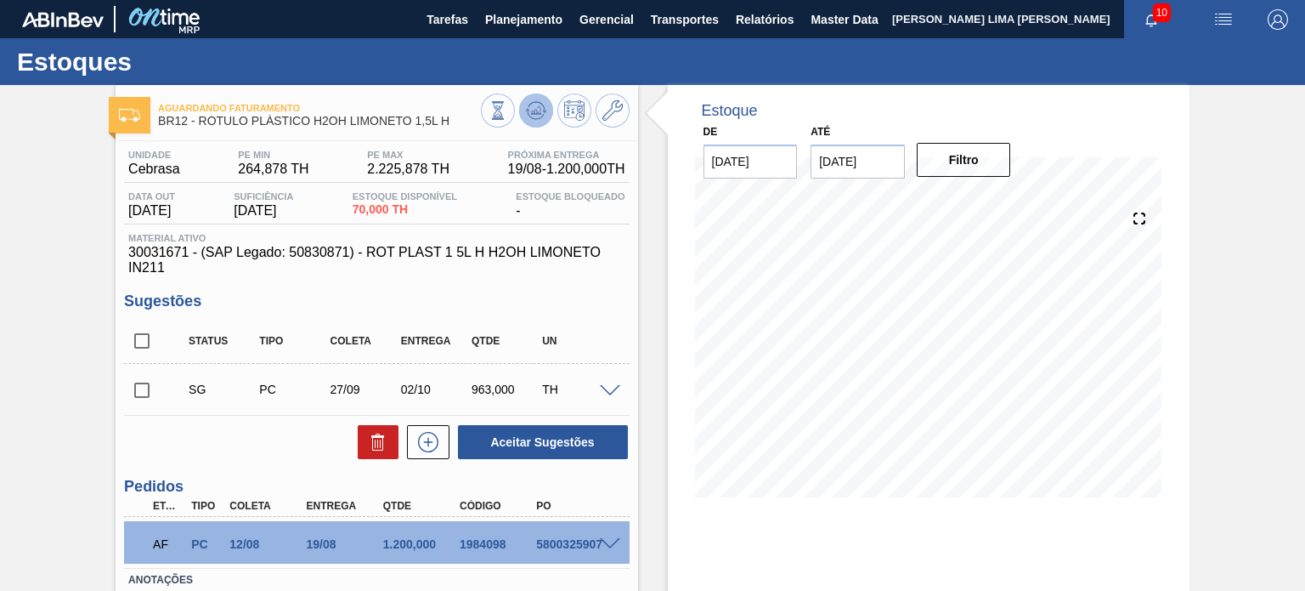
click at [537, 110] on icon at bounding box center [537, 110] width 1 height 1
click at [146, 388] on input "checkbox" at bounding box center [142, 390] width 36 height 36
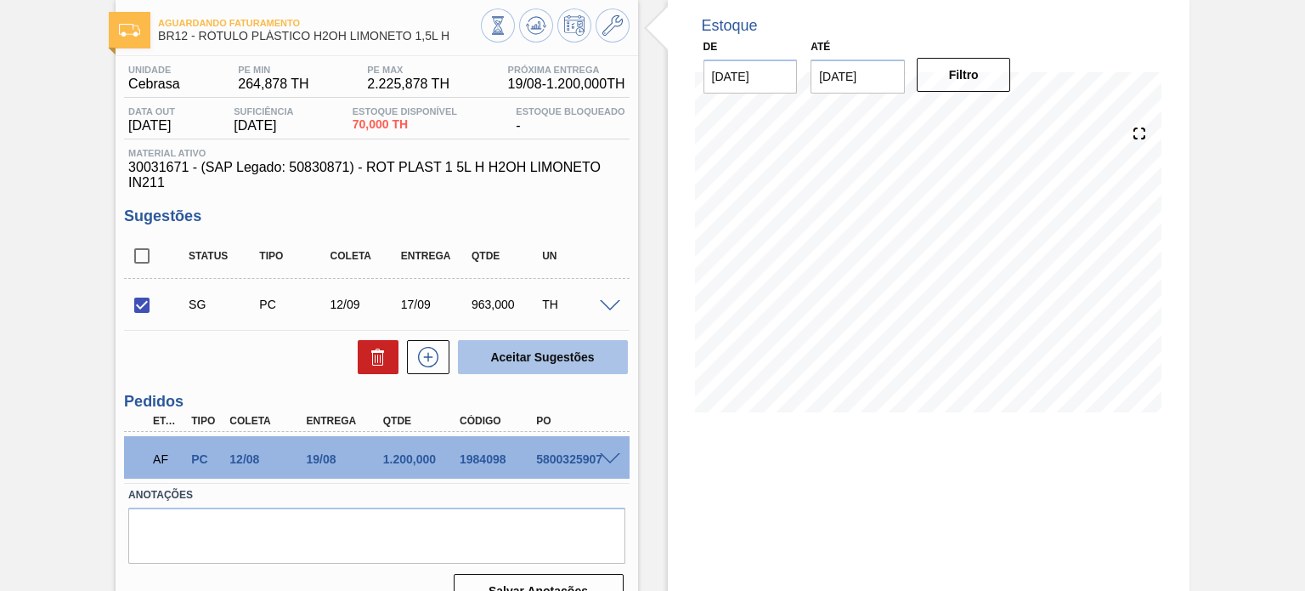
click at [566, 357] on button "Aceitar Sugestões" at bounding box center [543, 357] width 170 height 34
checkbox input "false"
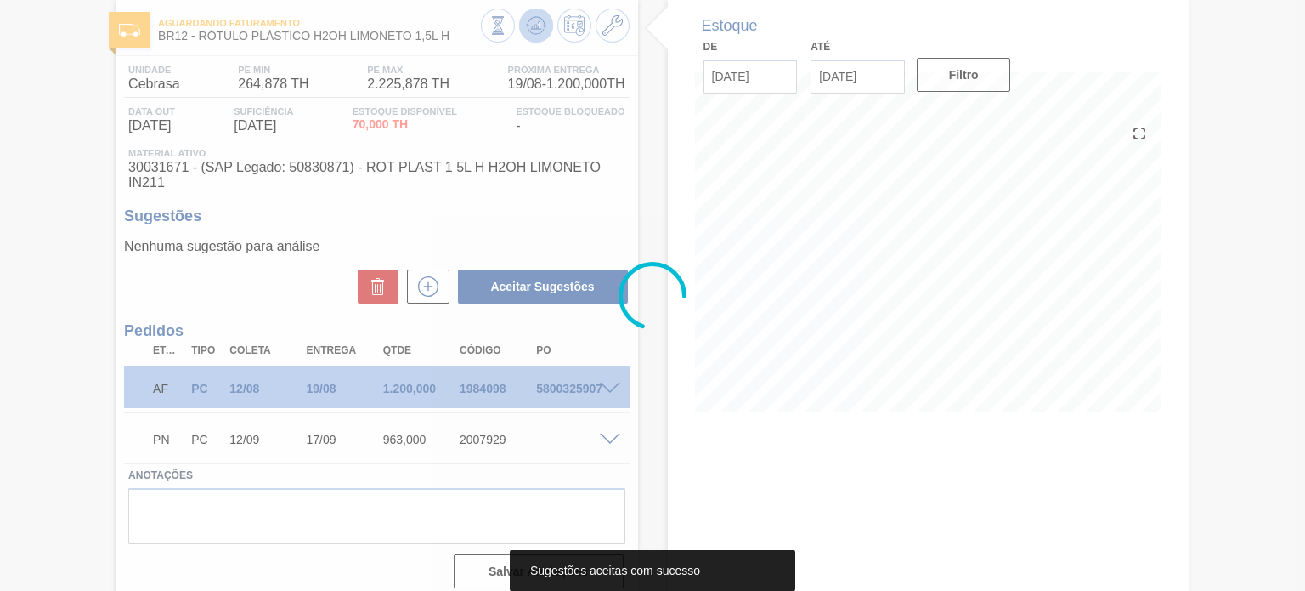
click at [530, 31] on div at bounding box center [652, 295] width 1305 height 591
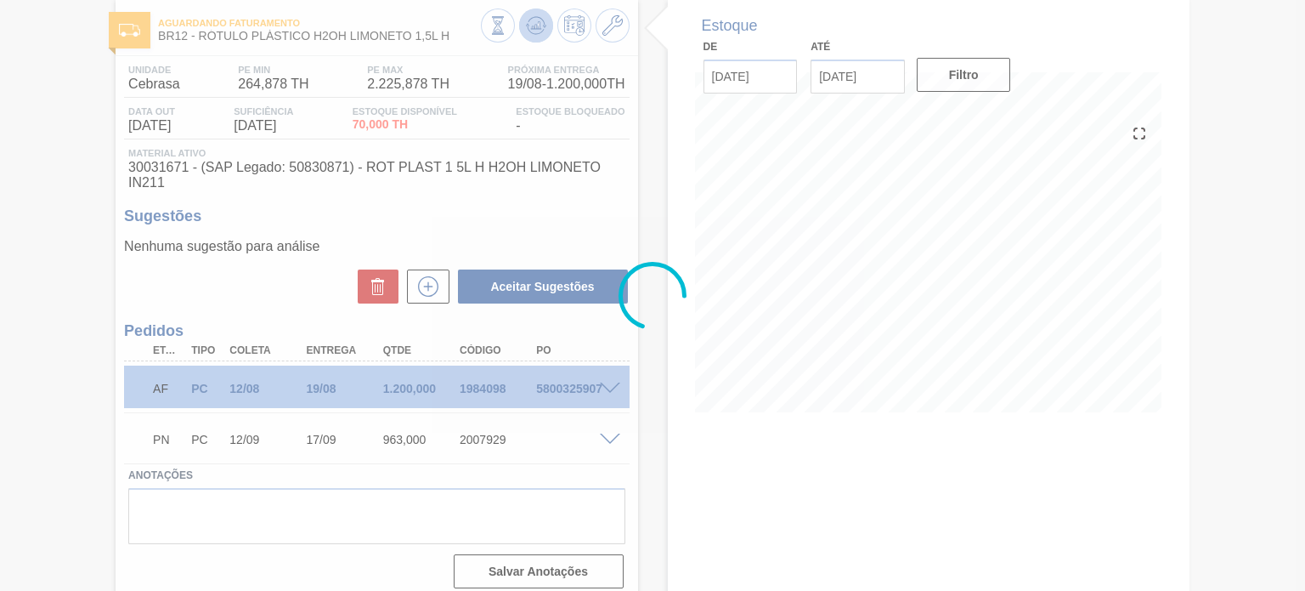
click at [507, 31] on icon at bounding box center [498, 25] width 19 height 19
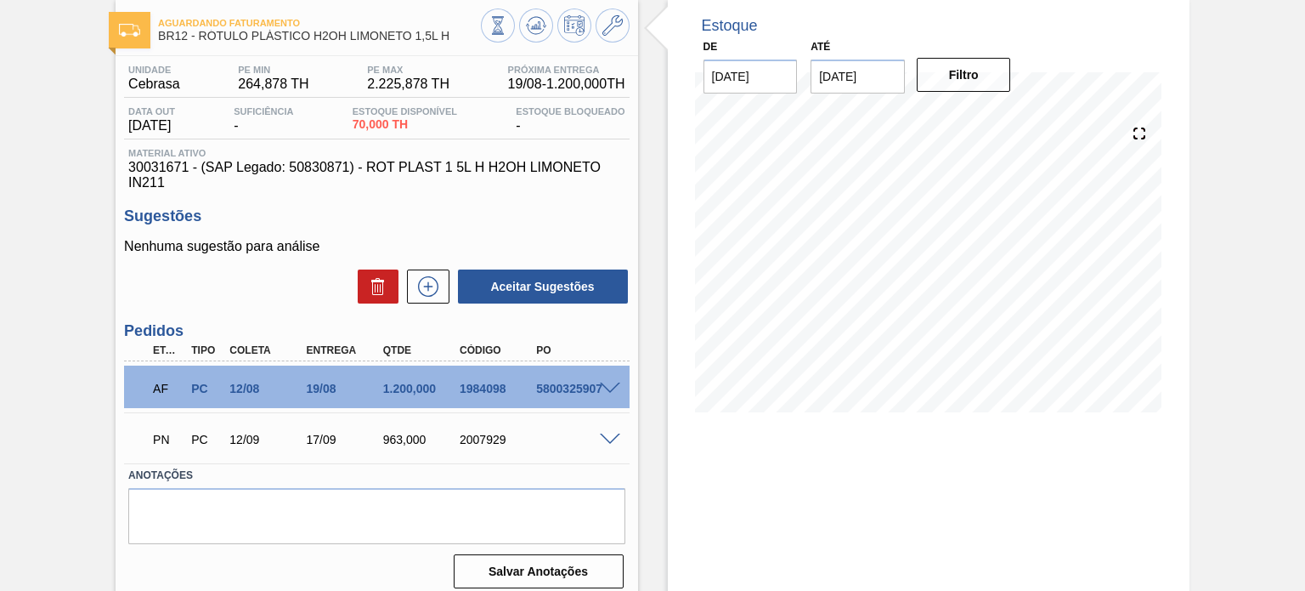
click at [469, 444] on div "2007929" at bounding box center [497, 439] width 84 height 14
copy div "2007929"
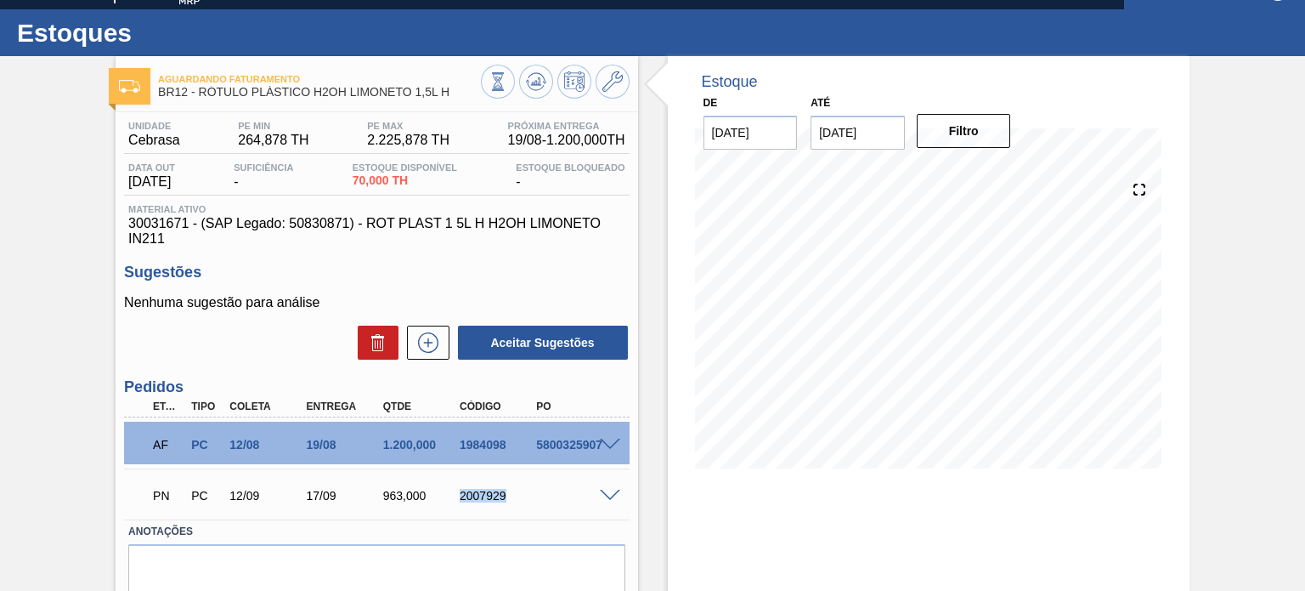
scroll to position [0, 0]
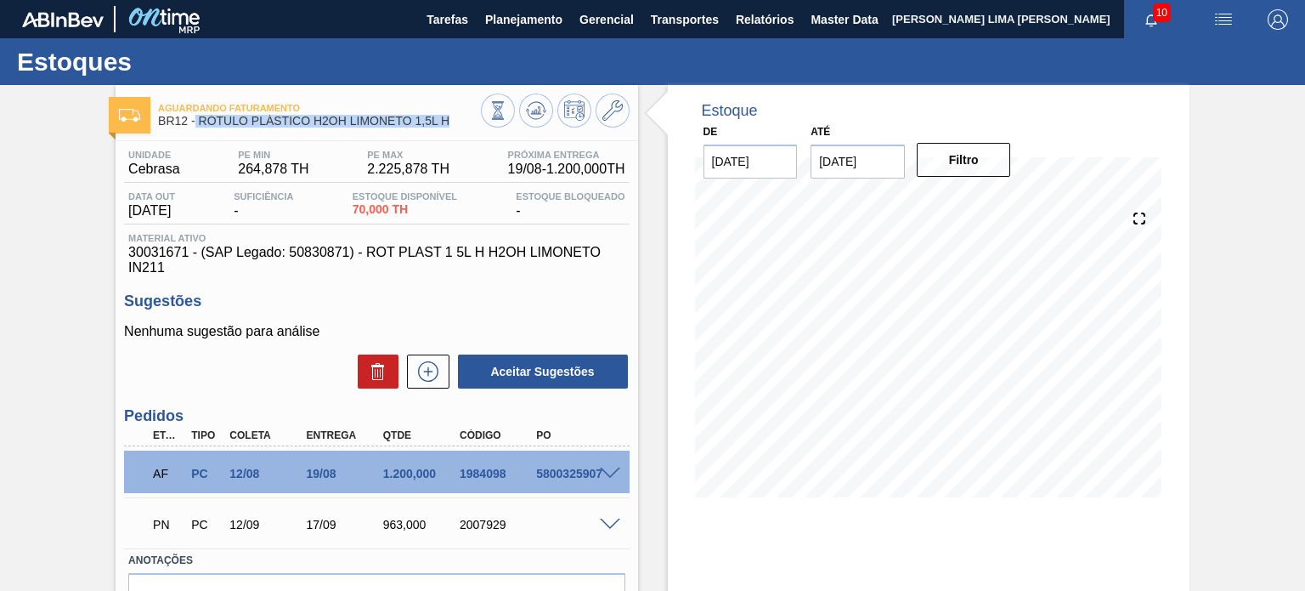
drag, startPoint x: 452, startPoint y: 117, endPoint x: 194, endPoint y: 126, distance: 258.4
click at [194, 126] on span "BR12 - RÓTULO PLÁSTICO H2OH LIMONETO 1,5L H" at bounding box center [319, 121] width 322 height 13
copy span "RÓTULO PLÁSTICO H2OH LIMONETO 1,5L H"
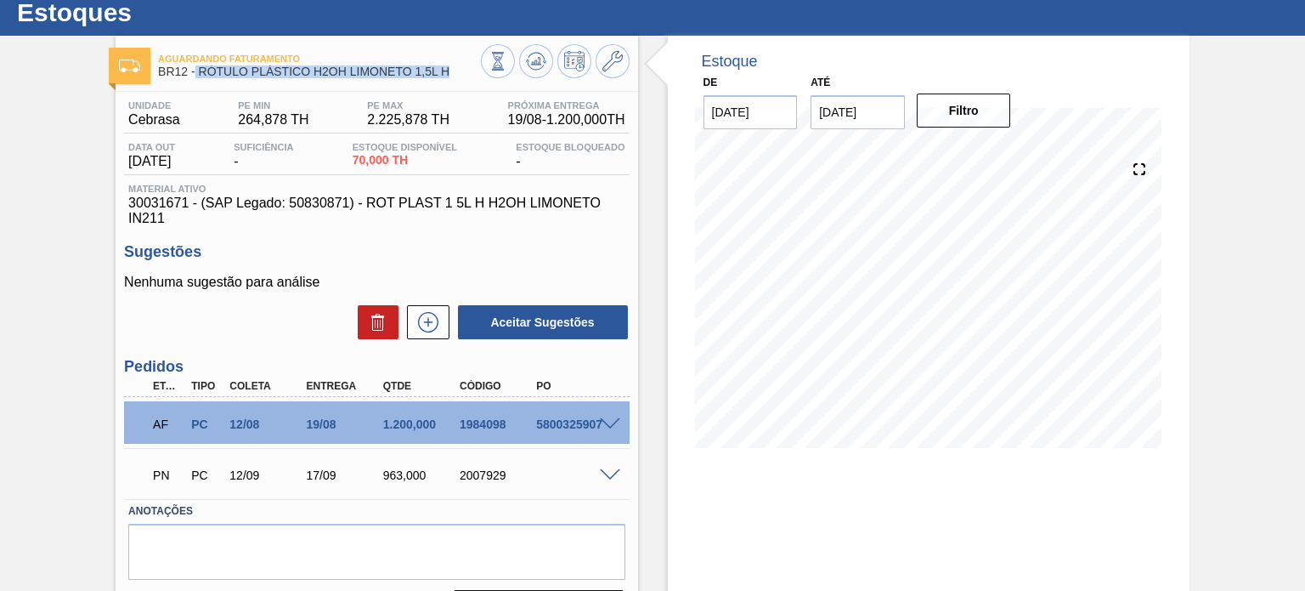
scroll to position [85, 0]
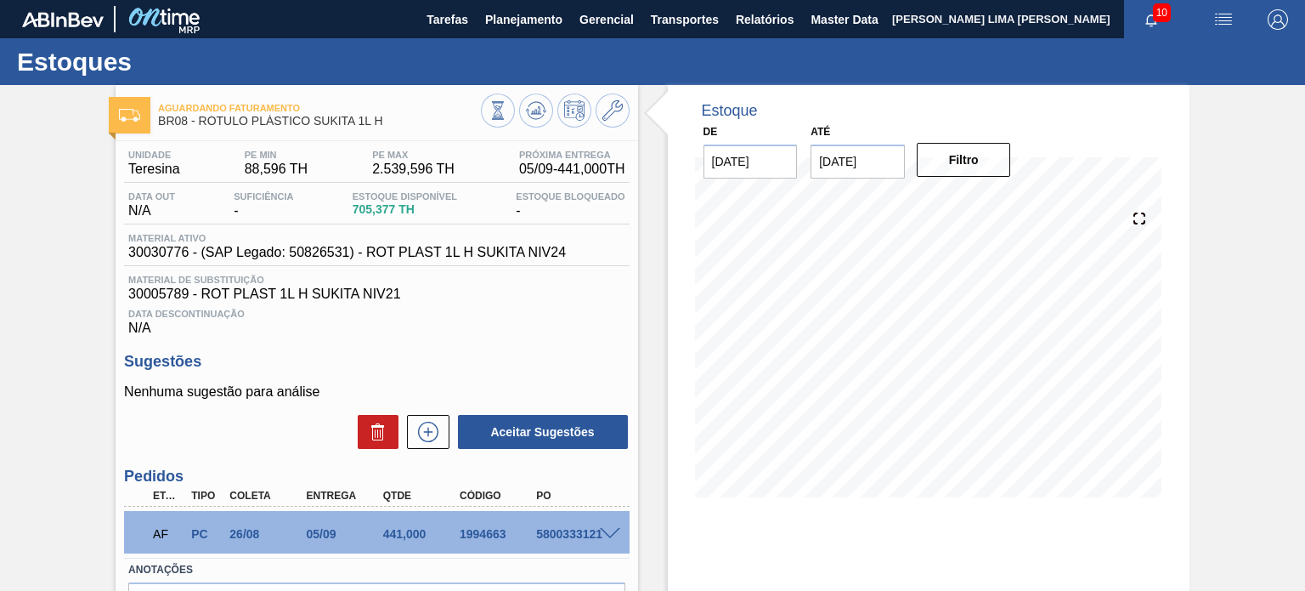
drag, startPoint x: 585, startPoint y: 278, endPoint x: 555, endPoint y: 279, distance: 29.8
click at [585, 278] on span "Material de Substituição" at bounding box center [376, 279] width 496 height 10
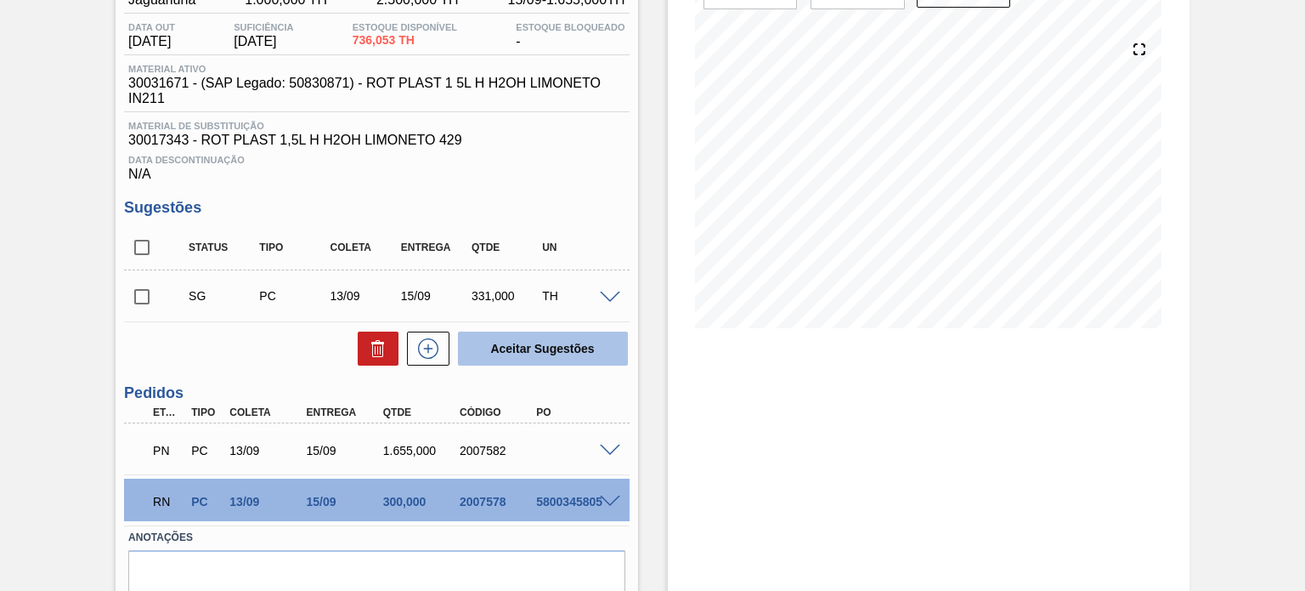
scroll to position [170, 0]
click at [611, 447] on span at bounding box center [610, 450] width 20 height 13
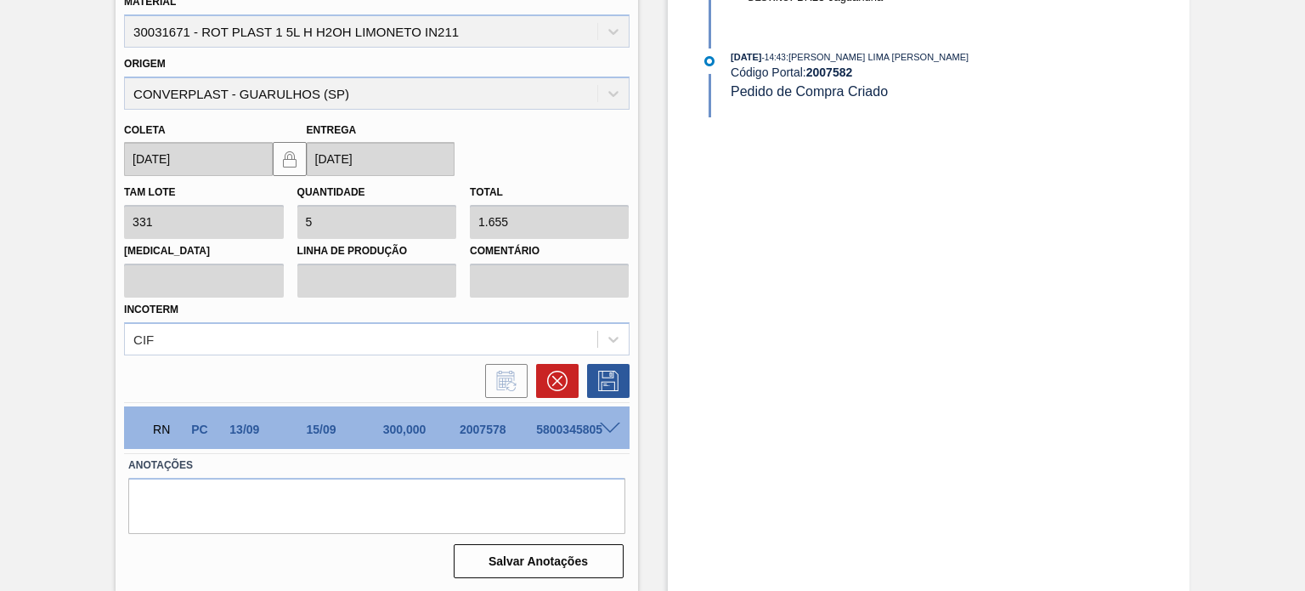
click at [602, 427] on span at bounding box center [610, 428] width 20 height 13
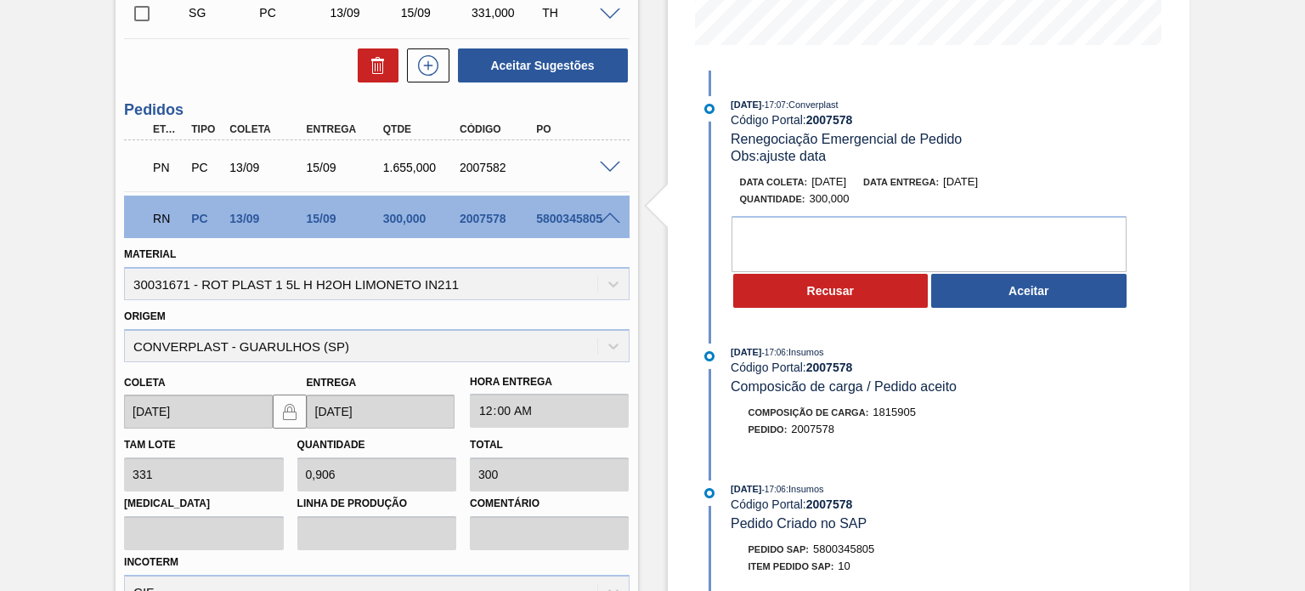
scroll to position [398, 0]
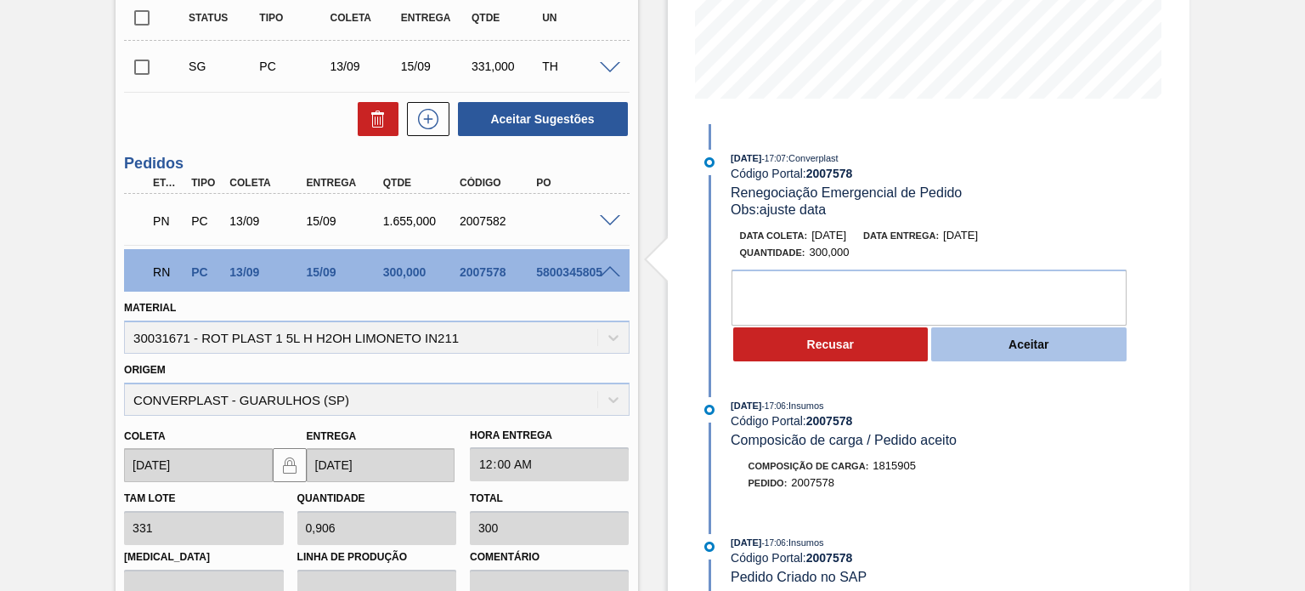
click at [999, 342] on button "Aceitar" at bounding box center [1028, 344] width 195 height 34
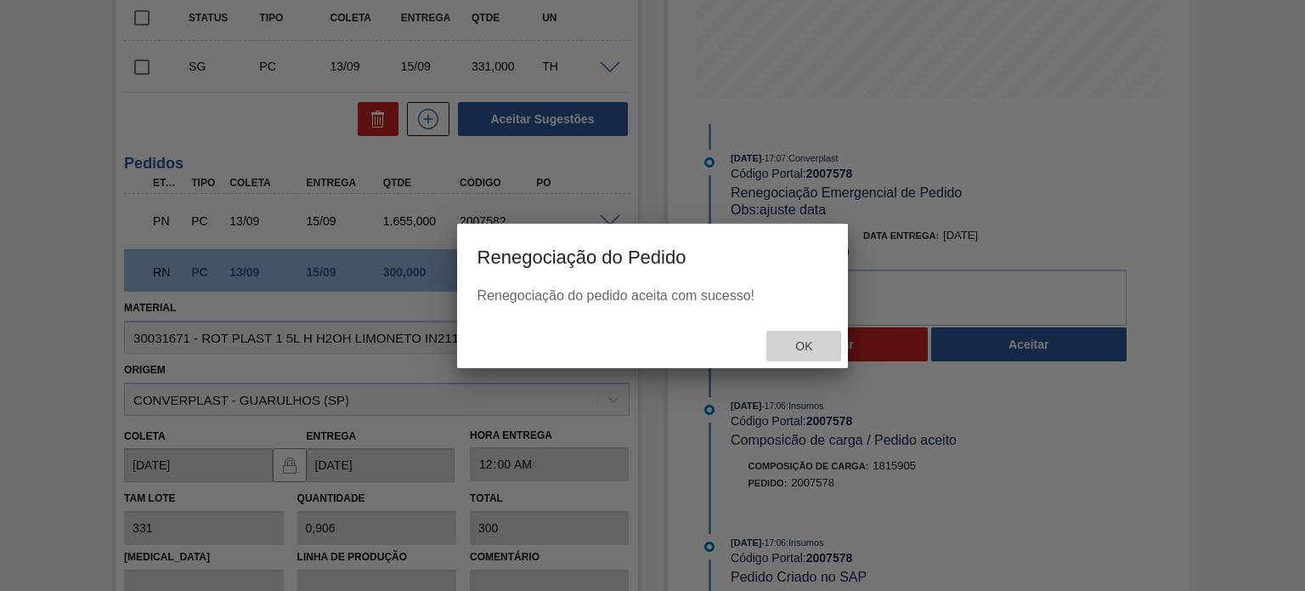
click at [811, 359] on div "Ok" at bounding box center [803, 346] width 75 height 31
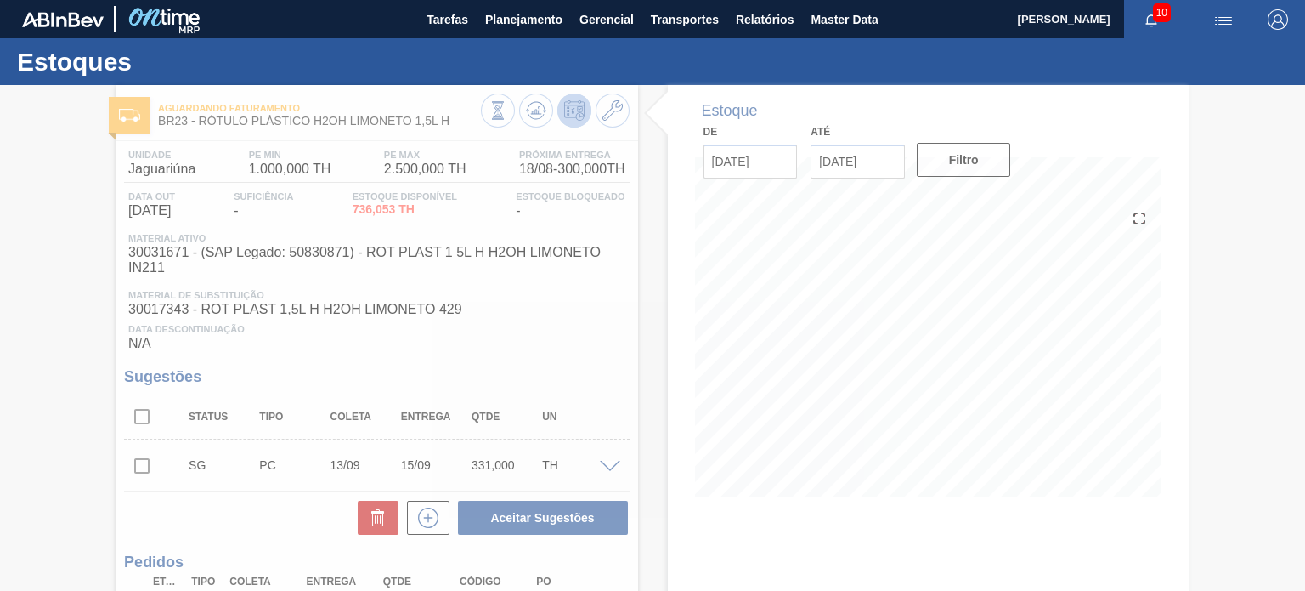
click at [542, 122] on div at bounding box center [652, 338] width 1305 height 506
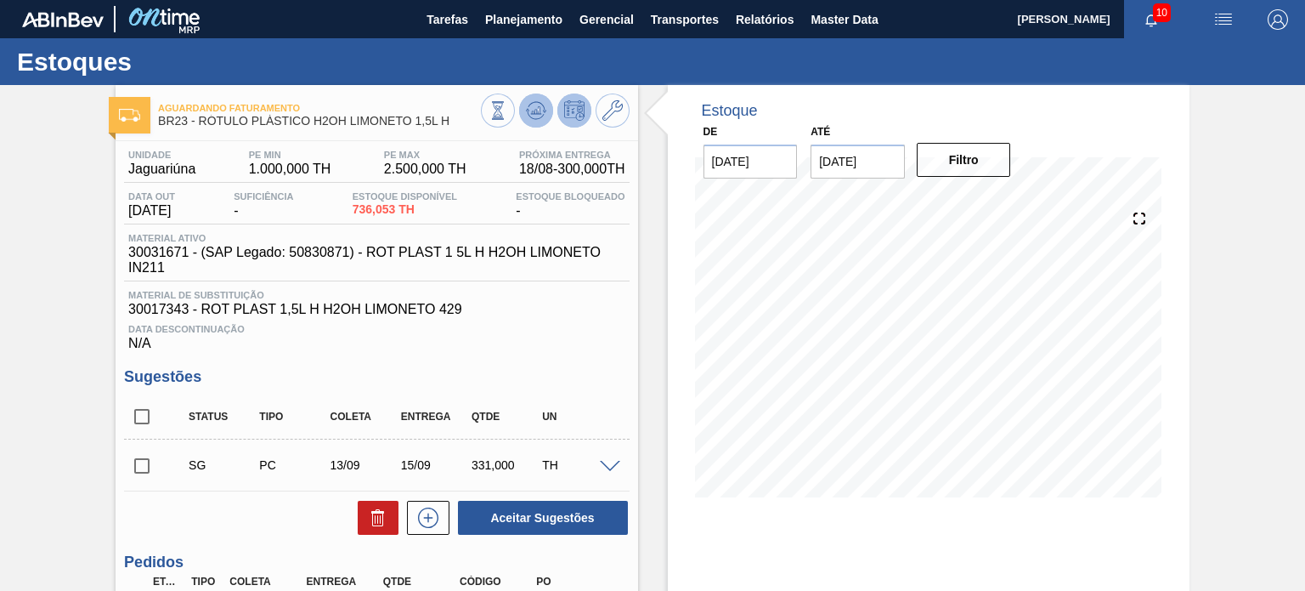
click at [507, 119] on icon at bounding box center [498, 110] width 19 height 19
click at [1250, 320] on div "Aguardando Faturamento BR23 - RÓTULO PLÁSTICO H2OH LIMONETO 1,5L H Unidade Jagu…" at bounding box center [652, 459] width 1305 height 749
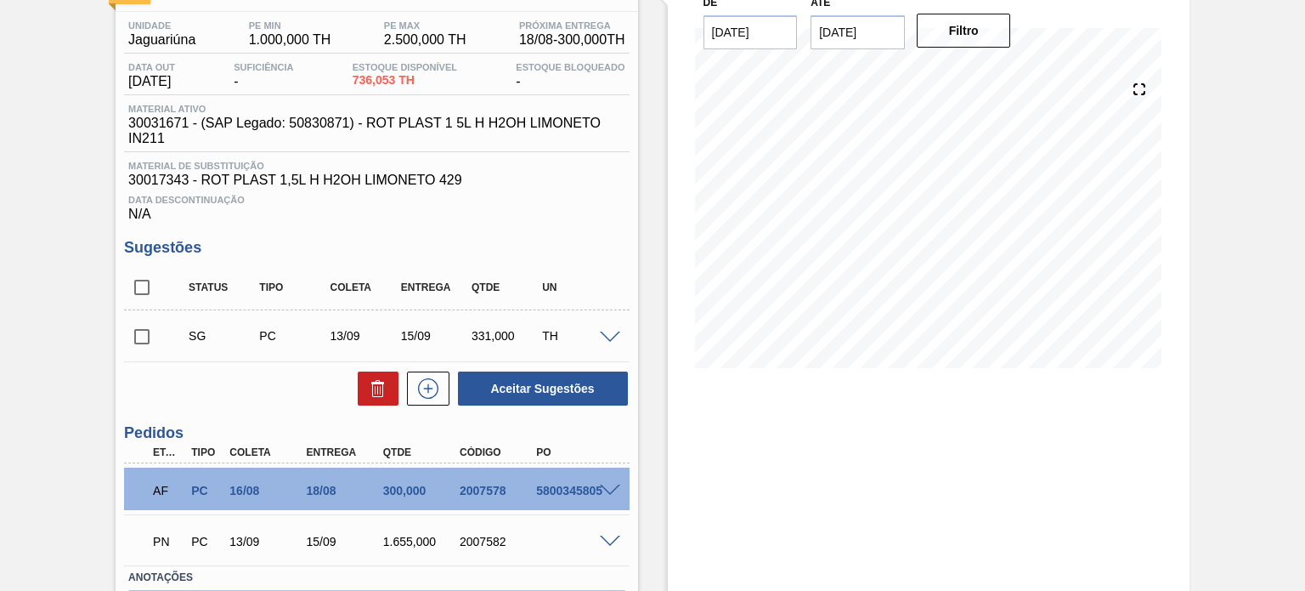
scroll to position [170, 0]
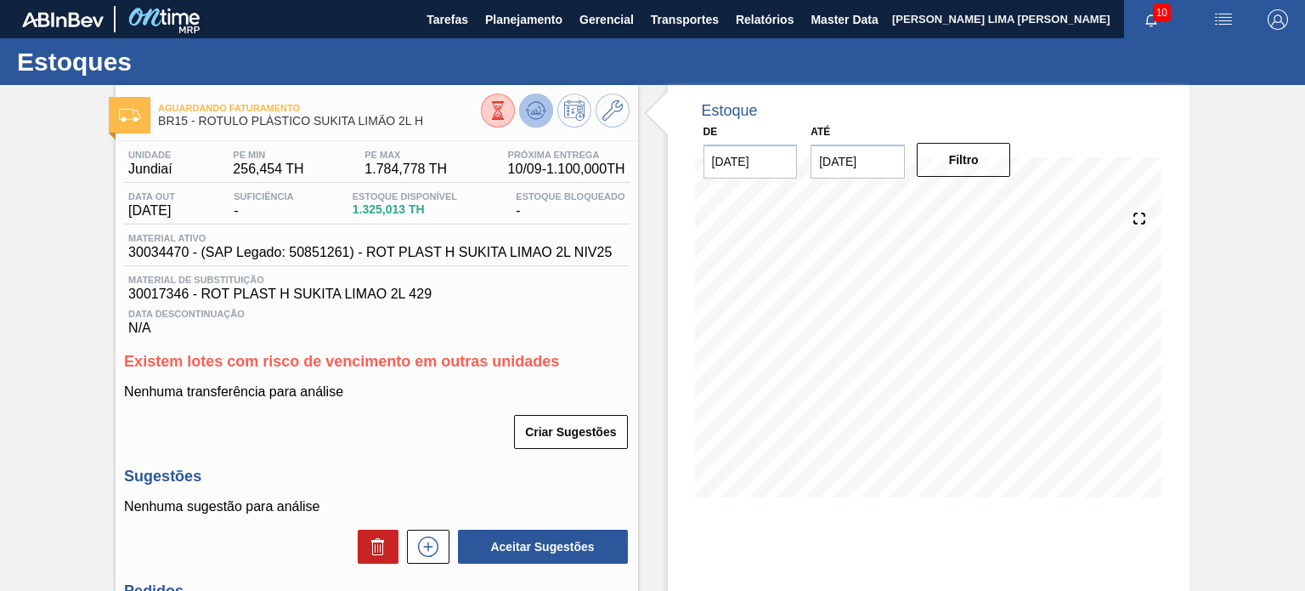
click at [507, 116] on icon at bounding box center [498, 110] width 19 height 19
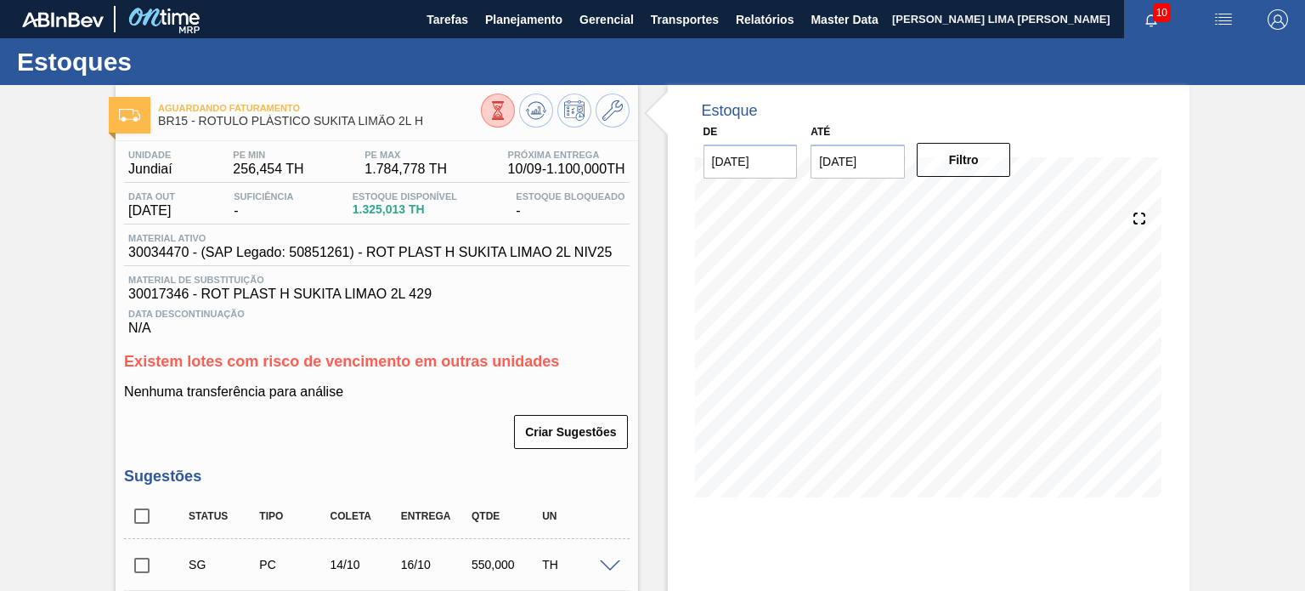
click at [639, 288] on div "Estoque De 12/08/2025 Até 03/01/2026 Filtro 18/08 Projeção de Estoque 1,018.413…" at bounding box center [913, 509] width 551 height 848
click at [498, 114] on icon at bounding box center [498, 110] width 19 height 19
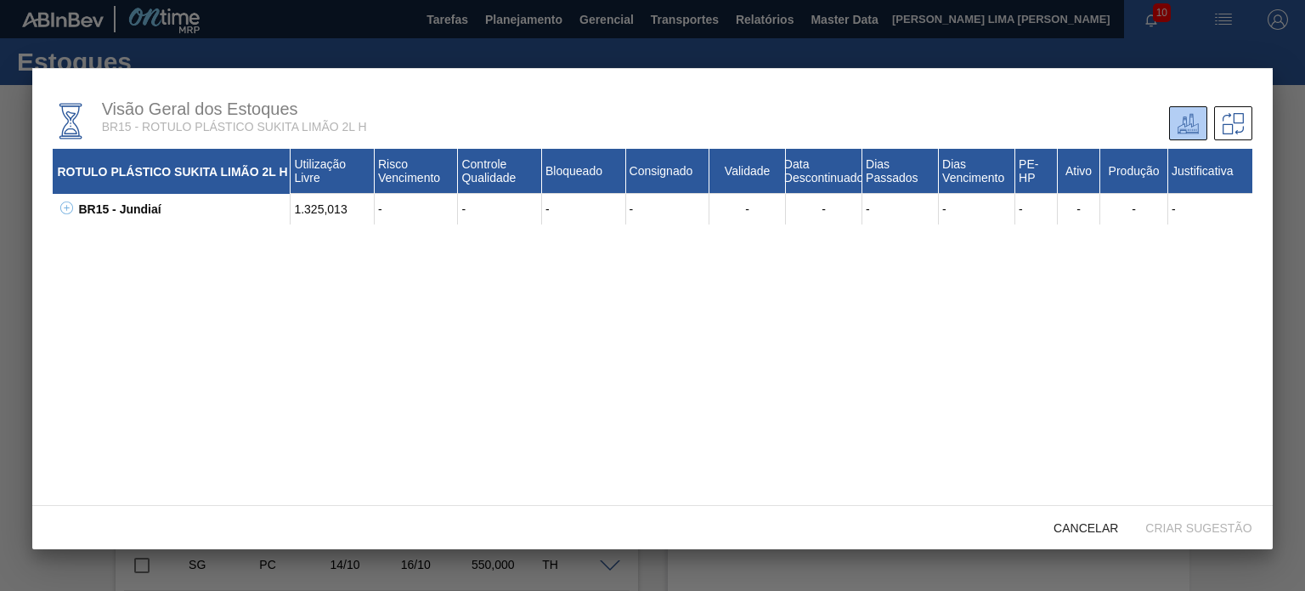
click at [71, 200] on div "BR15 - Jundiaí 1.325,013 - - - - - - - - - - - - 30017346 - ROT PLAST H SUKITA …" at bounding box center [652, 209] width 1199 height 31
click at [77, 209] on div "BR15 - Jundiaí" at bounding box center [182, 209] width 217 height 31
click at [68, 206] on icon at bounding box center [66, 207] width 13 height 13
click at [82, 236] on icon at bounding box center [88, 238] width 13 height 13
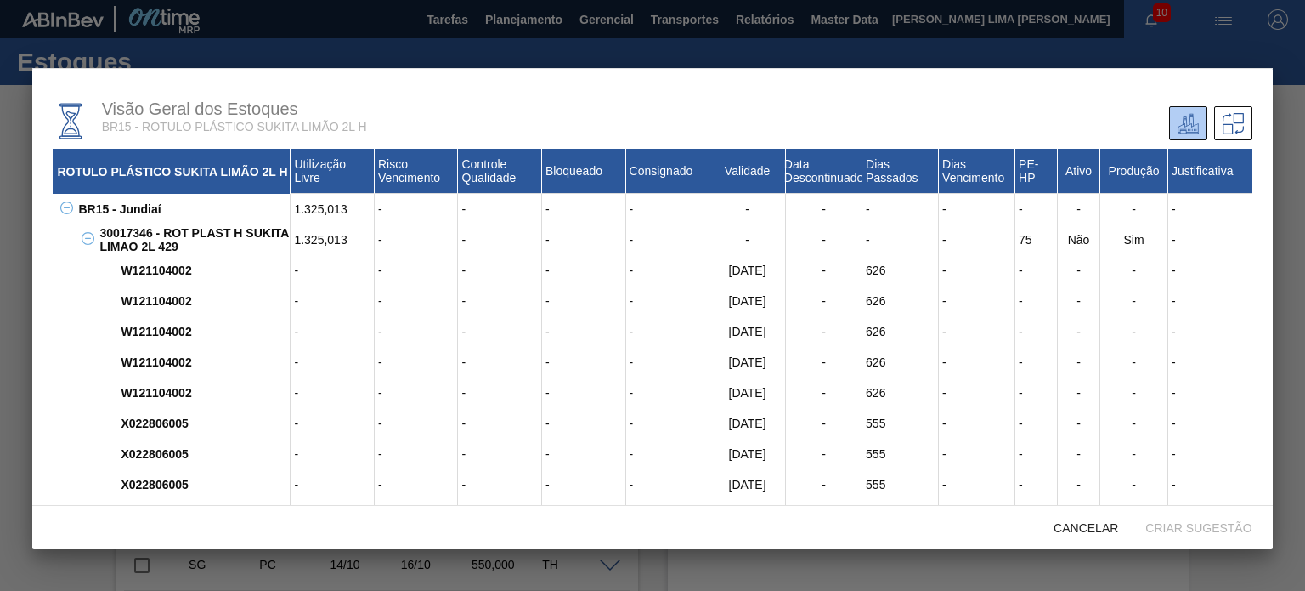
click at [88, 240] on icon at bounding box center [88, 238] width 13 height 13
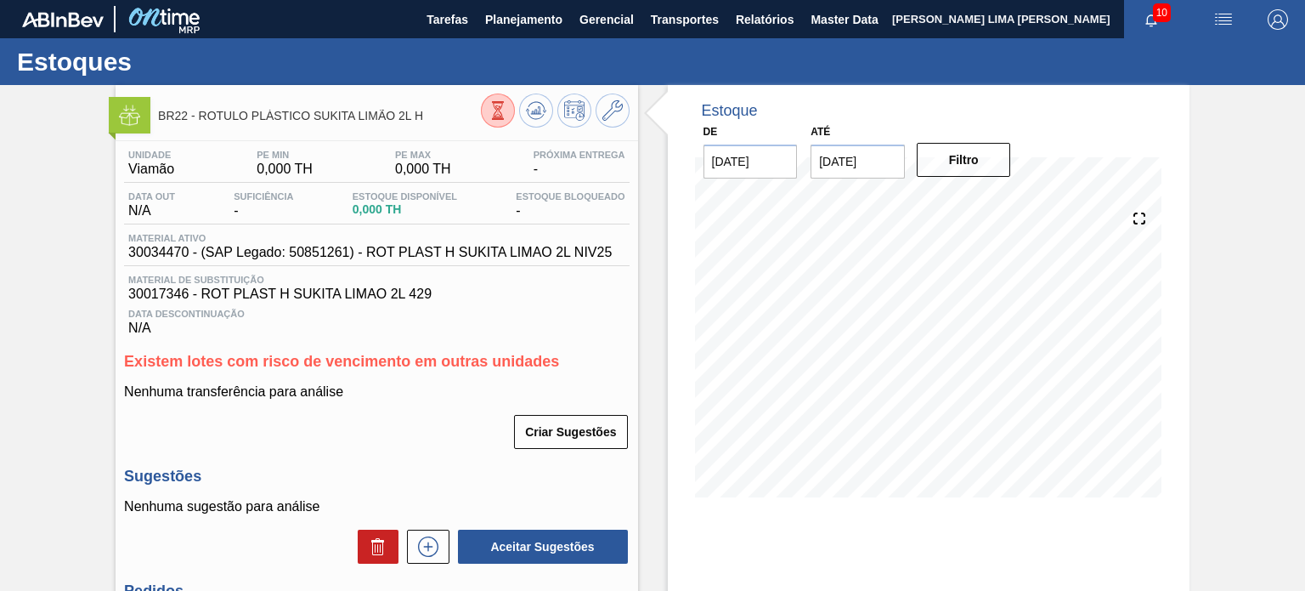
click at [167, 304] on div "Data Descontinuação N/A" at bounding box center [376, 319] width 505 height 34
click at [496, 107] on icon at bounding box center [498, 110] width 19 height 19
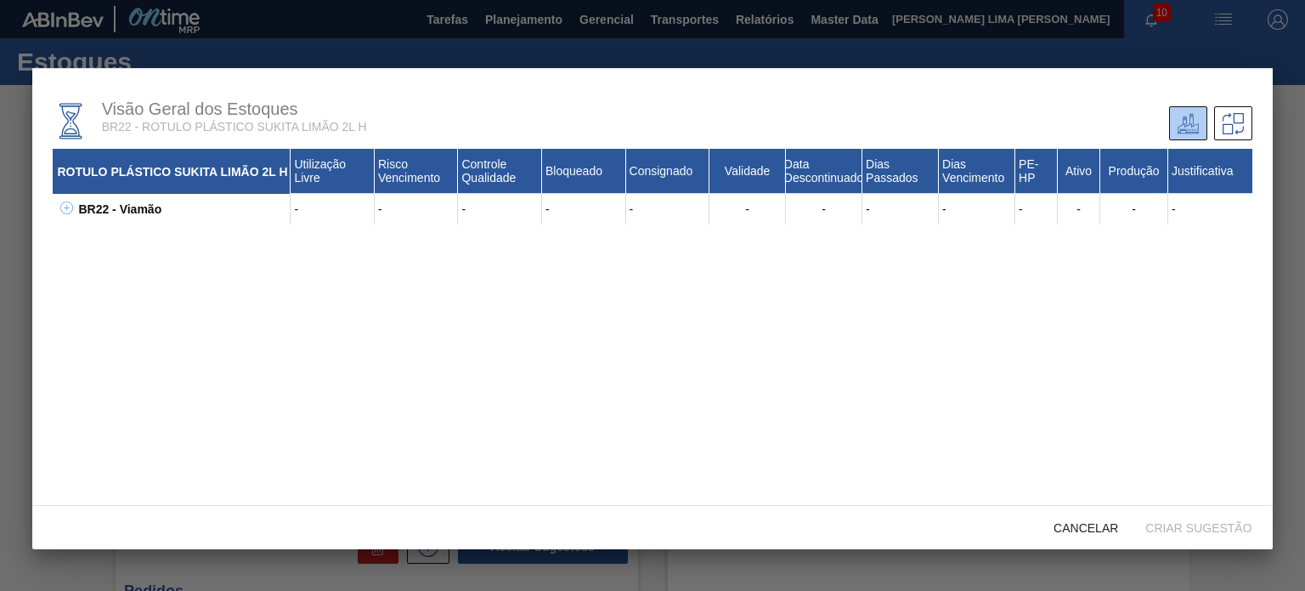
click at [67, 202] on icon at bounding box center [66, 207] width 13 height 13
click at [99, 227] on div "30017346 - ROT PLAST H SUKITA LIMAO 2L 429" at bounding box center [192, 239] width 195 height 31
copy div "30017346"
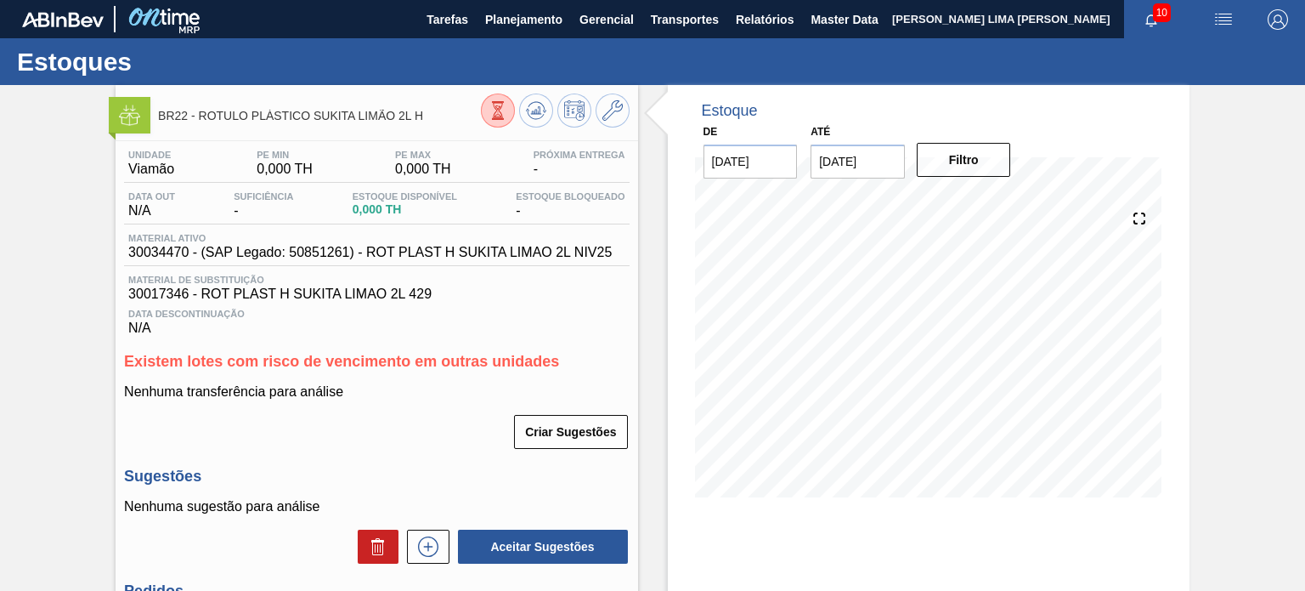
click at [495, 104] on icon at bounding box center [498, 110] width 19 height 19
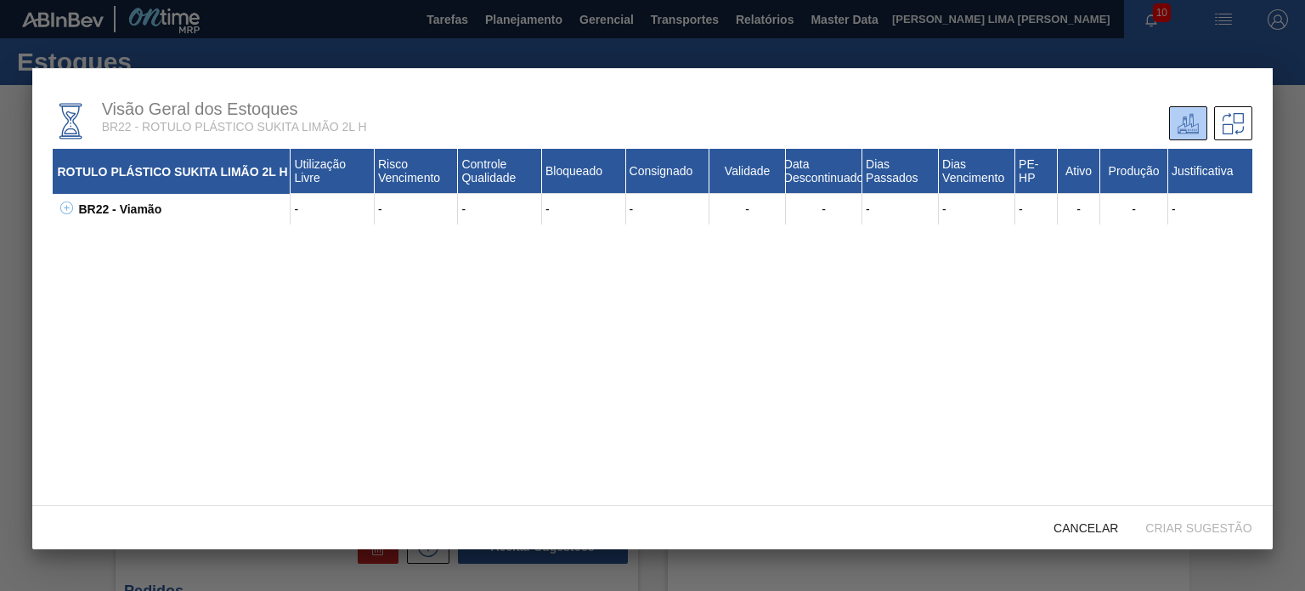
click at [95, 209] on div "BR22 - Viamão" at bounding box center [182, 209] width 217 height 31
click at [65, 212] on icon at bounding box center [66, 207] width 13 height 13
click at [133, 238] on div "30017346 - ROT PLAST H SUKITA LIMAO 2L 429" at bounding box center [192, 239] width 195 height 31
click at [133, 237] on div "30017346 - ROT PLAST H SUKITA LIMAO 2L 429" at bounding box center [192, 239] width 195 height 31
copy div "30017346"
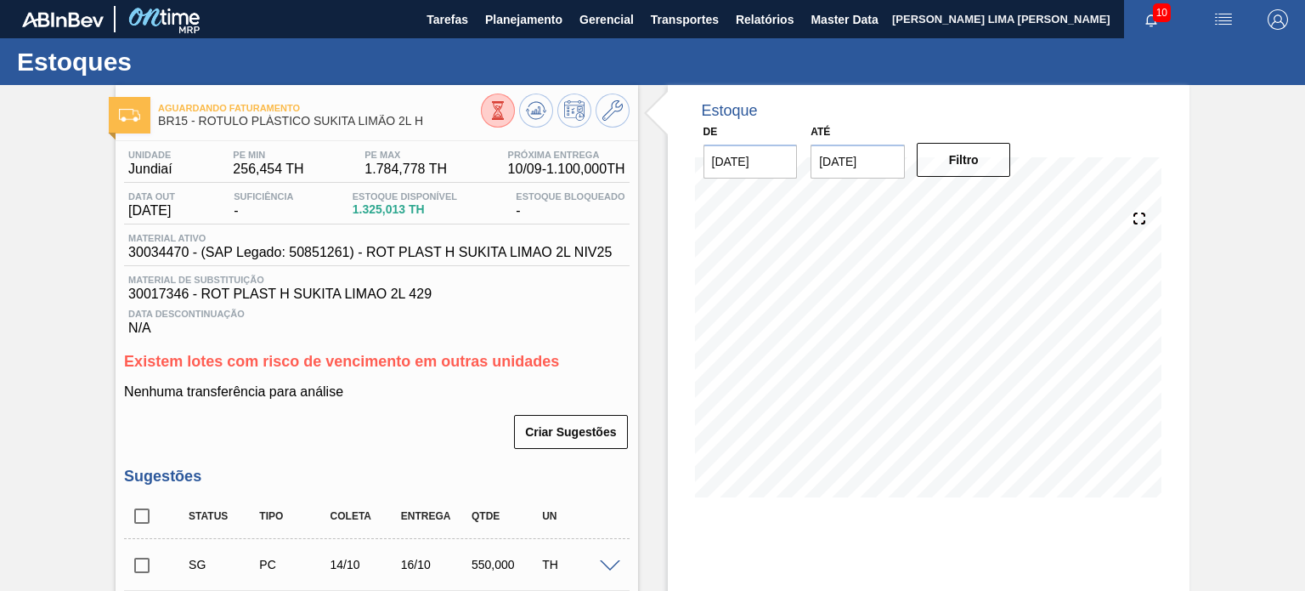
click at [661, 365] on div "Estoque De [DATE] Até [DATE] Filtro" at bounding box center [913, 509] width 551 height 848
